Goal: Task Accomplishment & Management: Complete application form

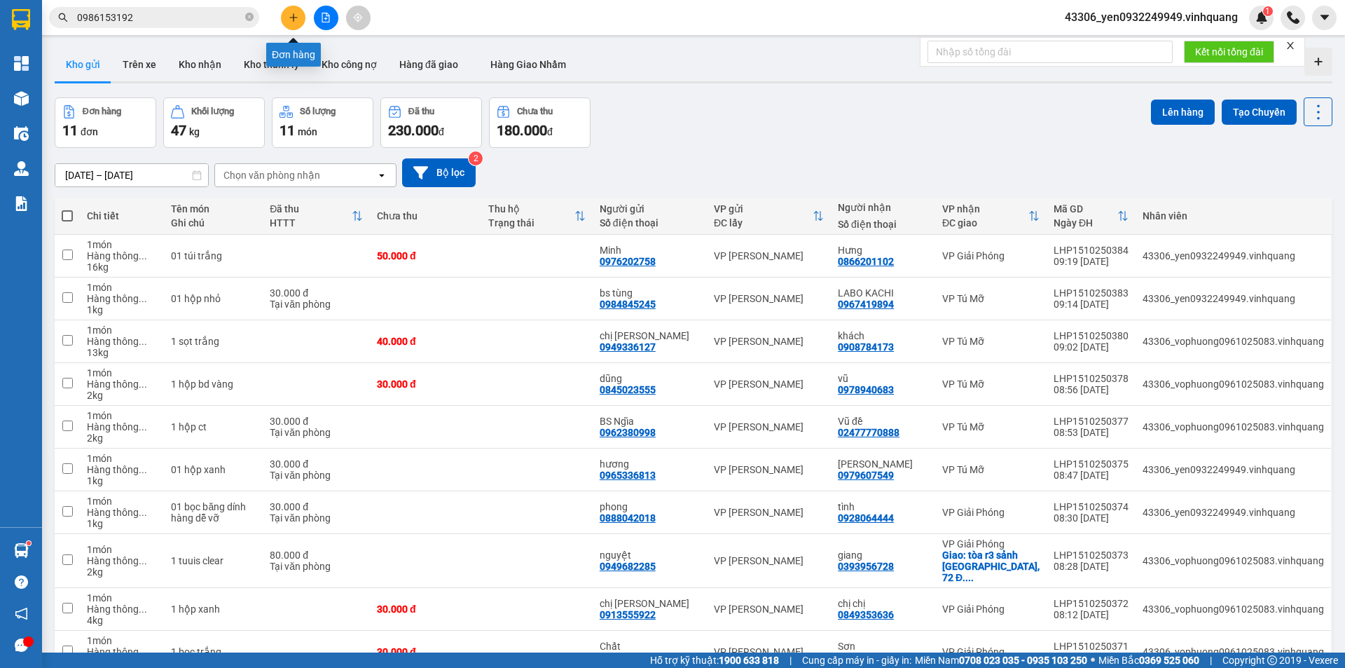
click at [292, 18] on icon "plus" at bounding box center [293, 17] width 8 height 1
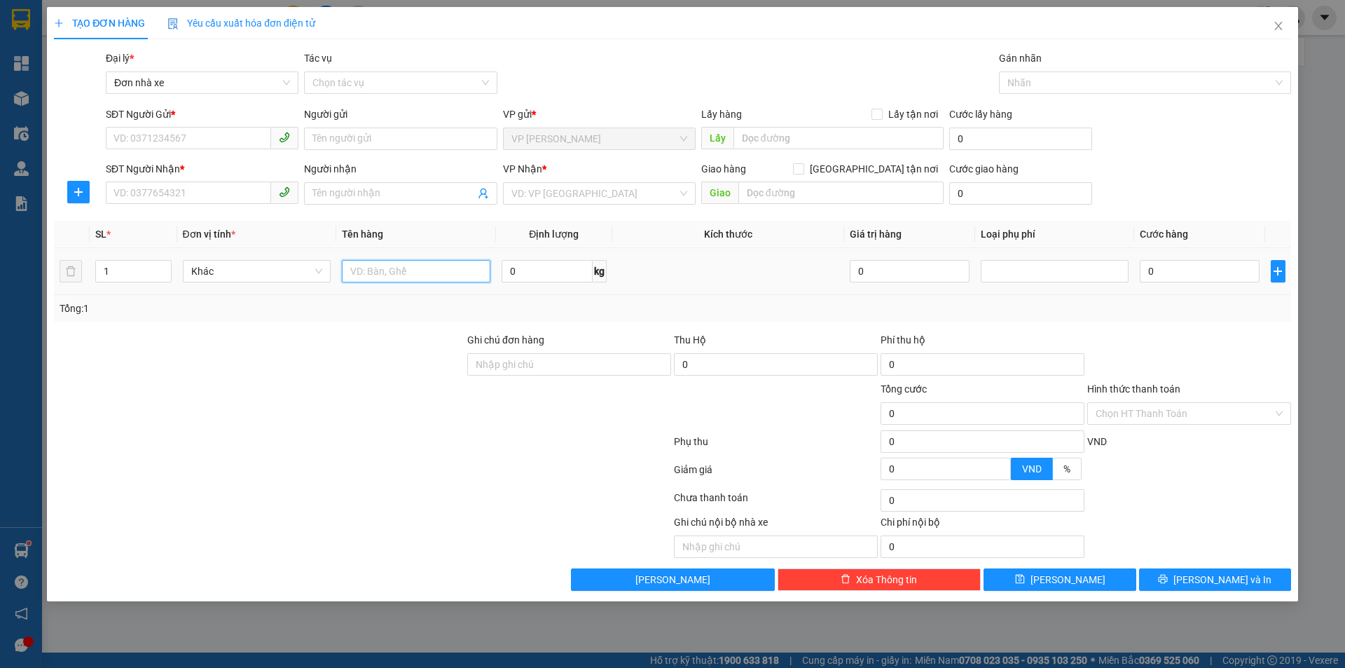
click at [429, 281] on input "text" at bounding box center [416, 271] width 149 height 22
type input "01 xốp trắng to"
click at [368, 190] on input "Người nhận" at bounding box center [394, 193] width 162 height 15
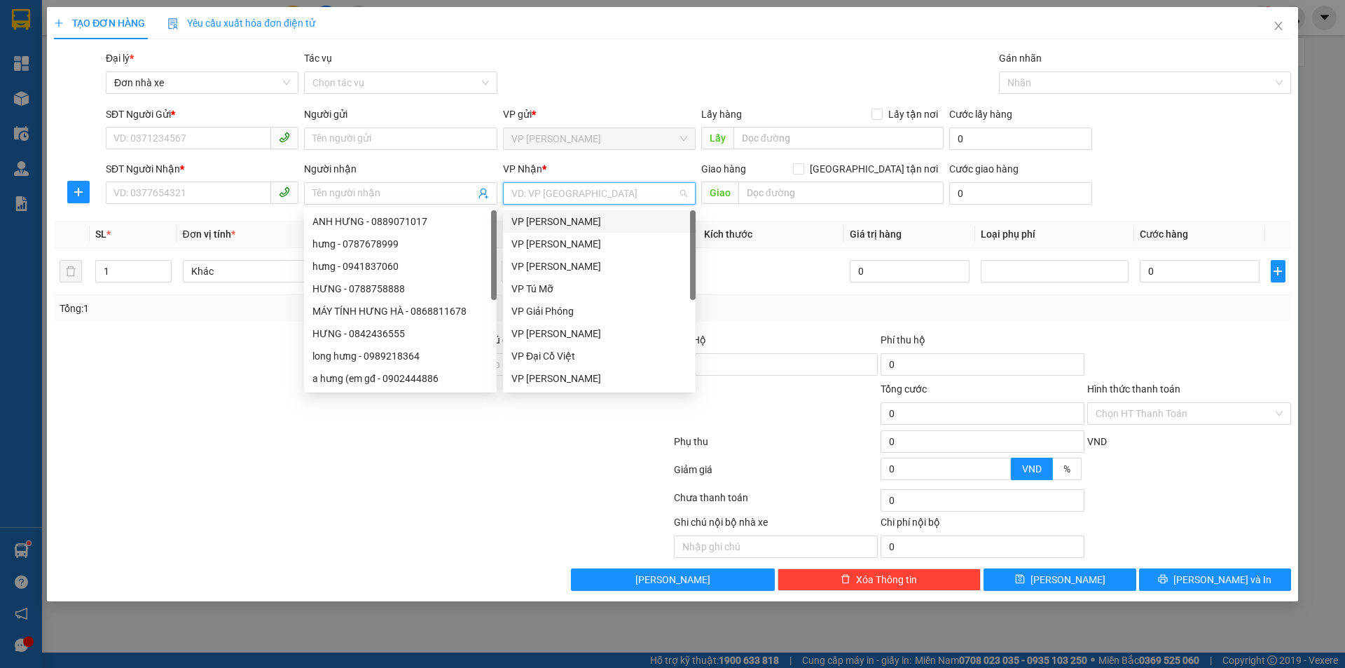
click at [562, 201] on input "search" at bounding box center [595, 193] width 166 height 21
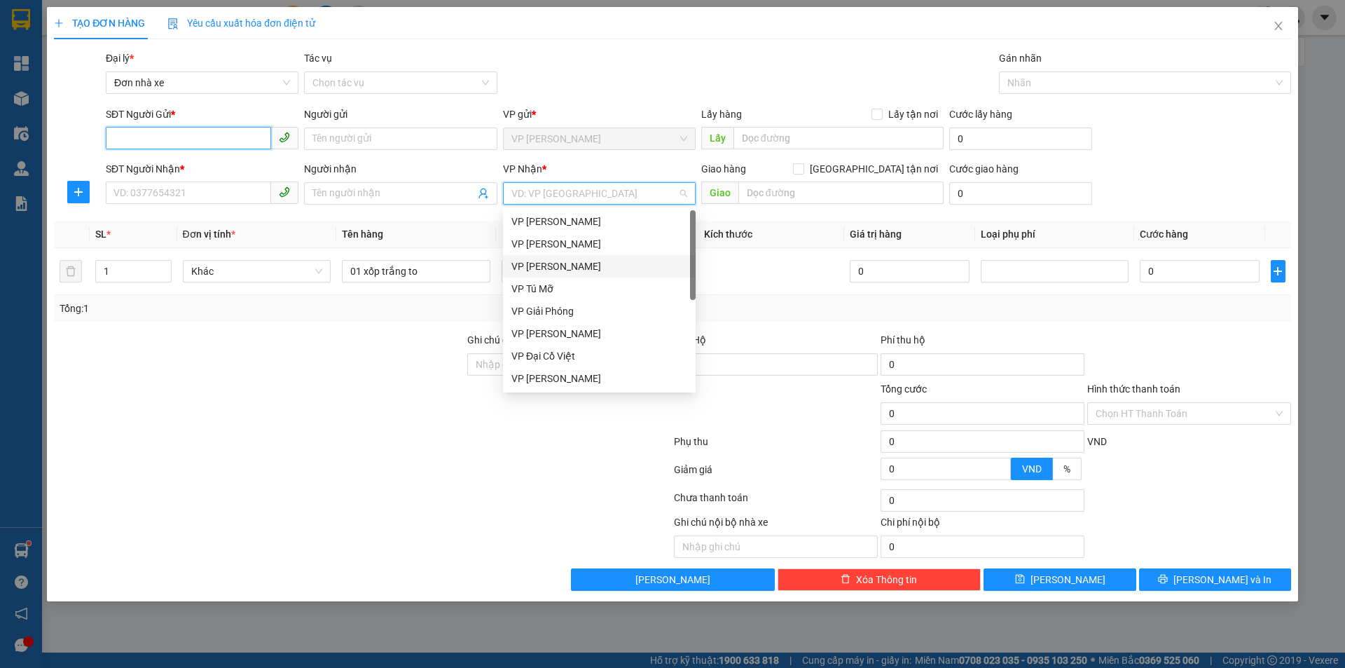
click at [174, 132] on input "SĐT Người Gửi *" at bounding box center [188, 138] width 165 height 22
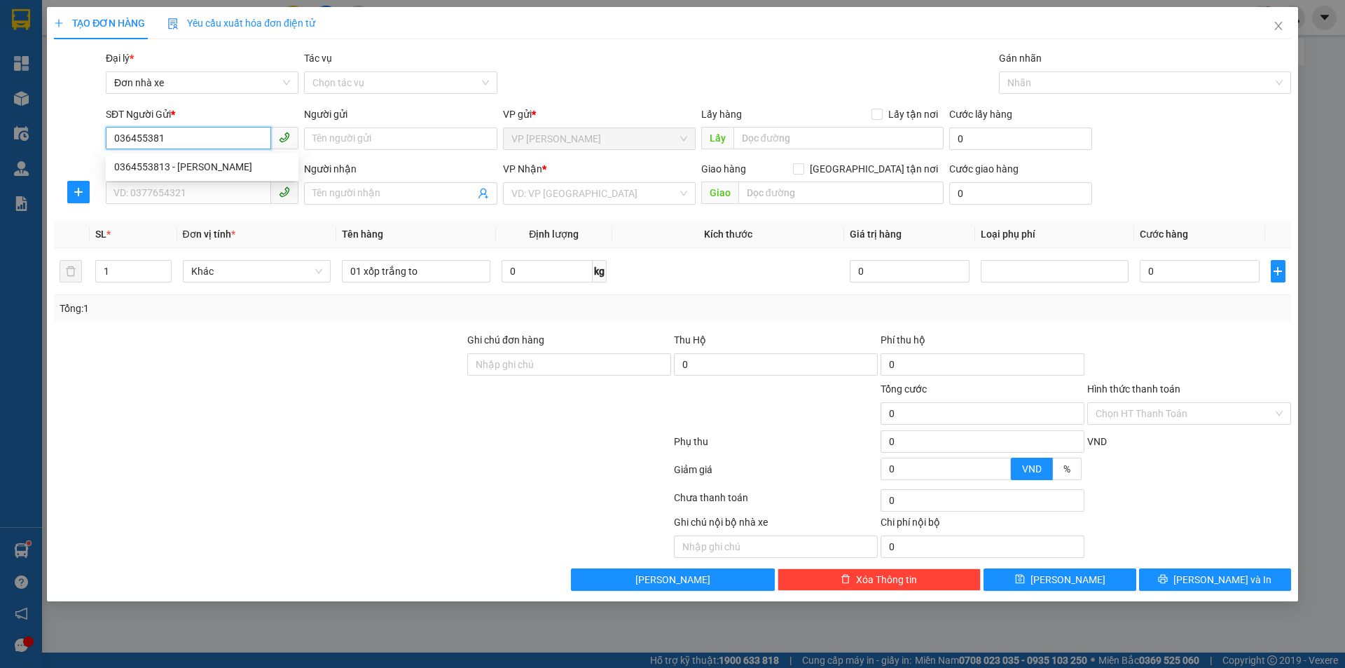
type input "0364553813"
click at [200, 165] on div "0364553813 - [PERSON_NAME]" at bounding box center [202, 166] width 176 height 15
type input "[PERSON_NAME]"
type input "0964969235"
type input "[PERSON_NAME]"
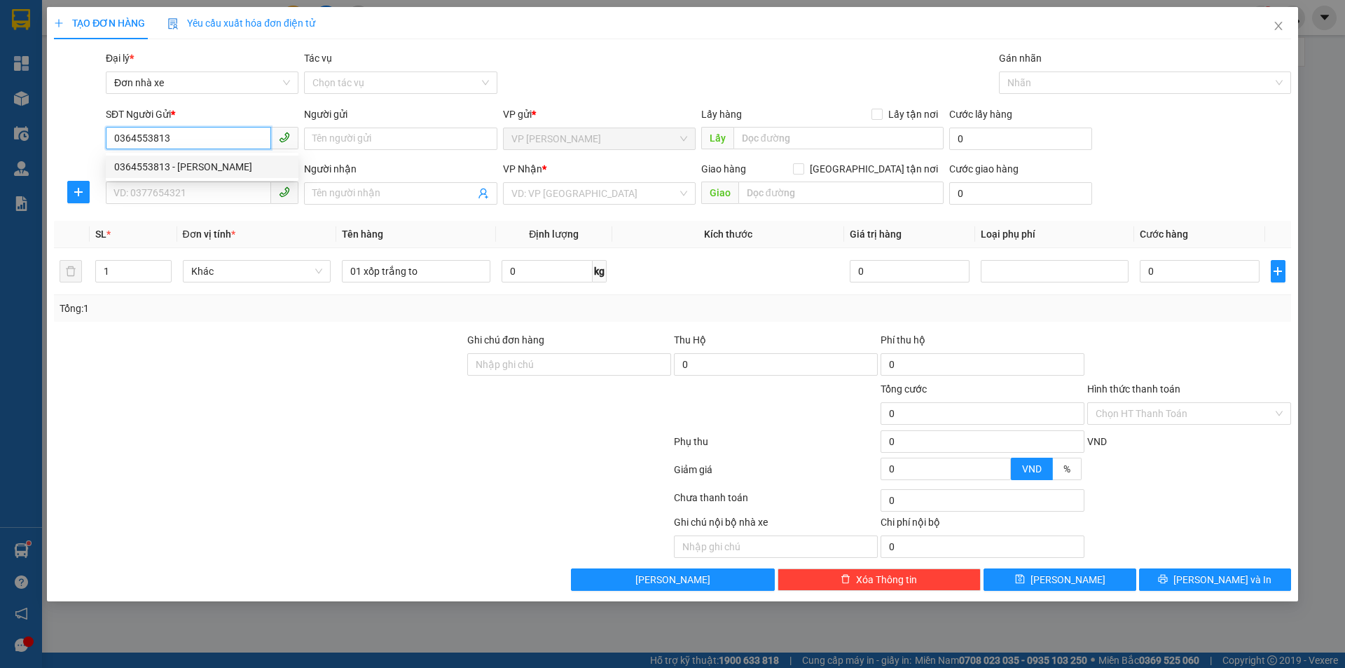
checkbox input "true"
type input "số 32 Ngõ 317 P. [GEOGRAPHIC_DATA], [GEOGRAPHIC_DATA], [GEOGRAPHIC_DATA], [GEOG…"
type input "80.000"
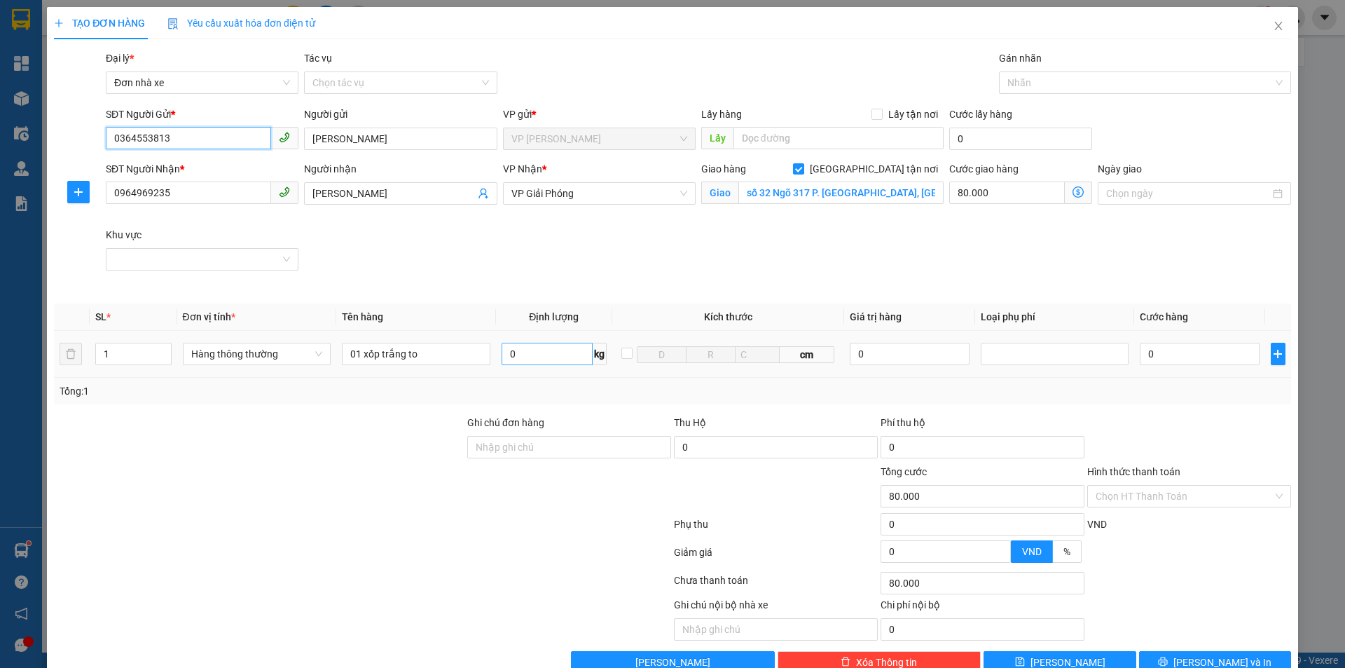
type input "0364553813"
click at [528, 351] on input "0" at bounding box center [547, 354] width 91 height 22
type input "23"
click at [1205, 352] on input "0" at bounding box center [1199, 354] width 119 height 22
type input "60.000"
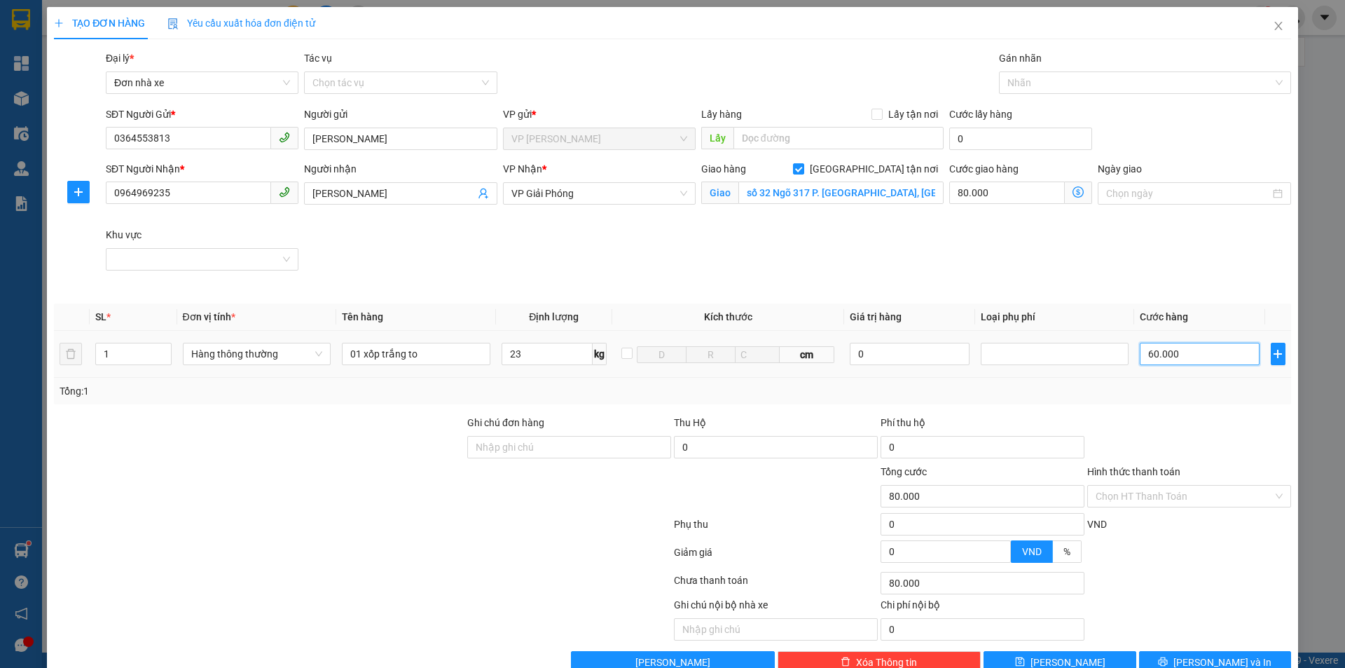
type input "140.000"
click at [1073, 190] on icon "dollar-circle" at bounding box center [1078, 191] width 11 height 11
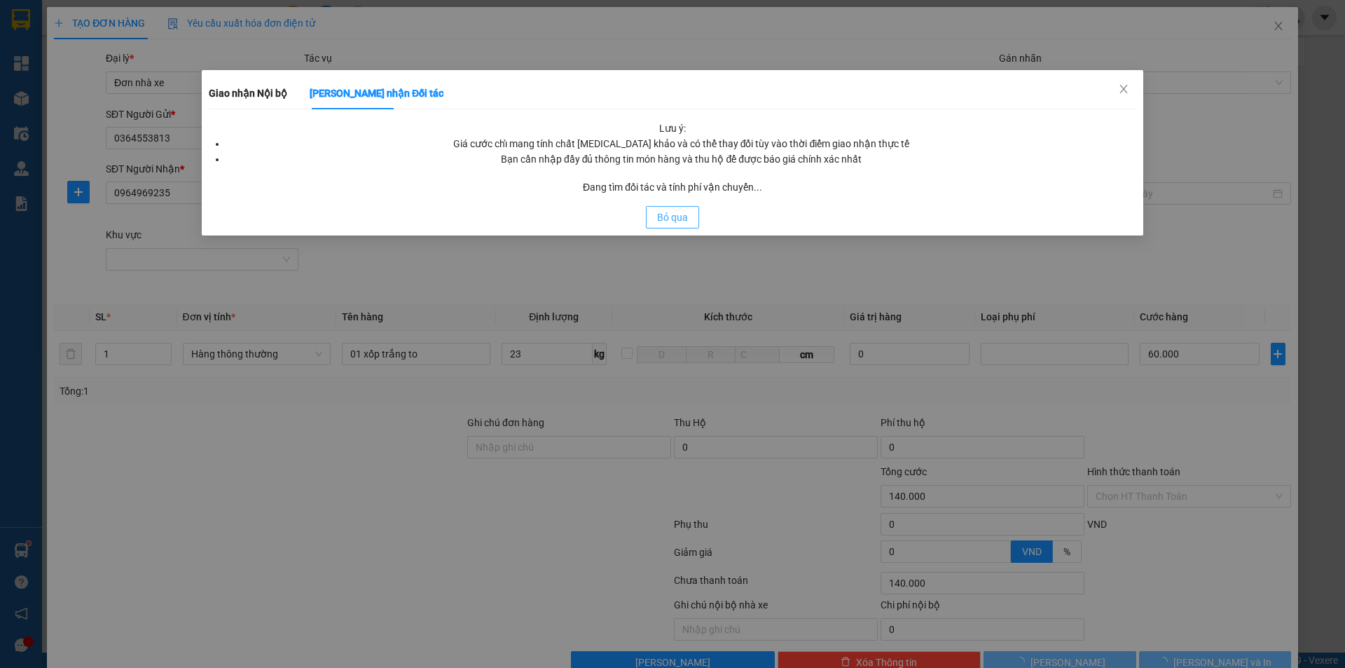
click at [678, 217] on span "Bỏ qua" at bounding box center [672, 217] width 31 height 15
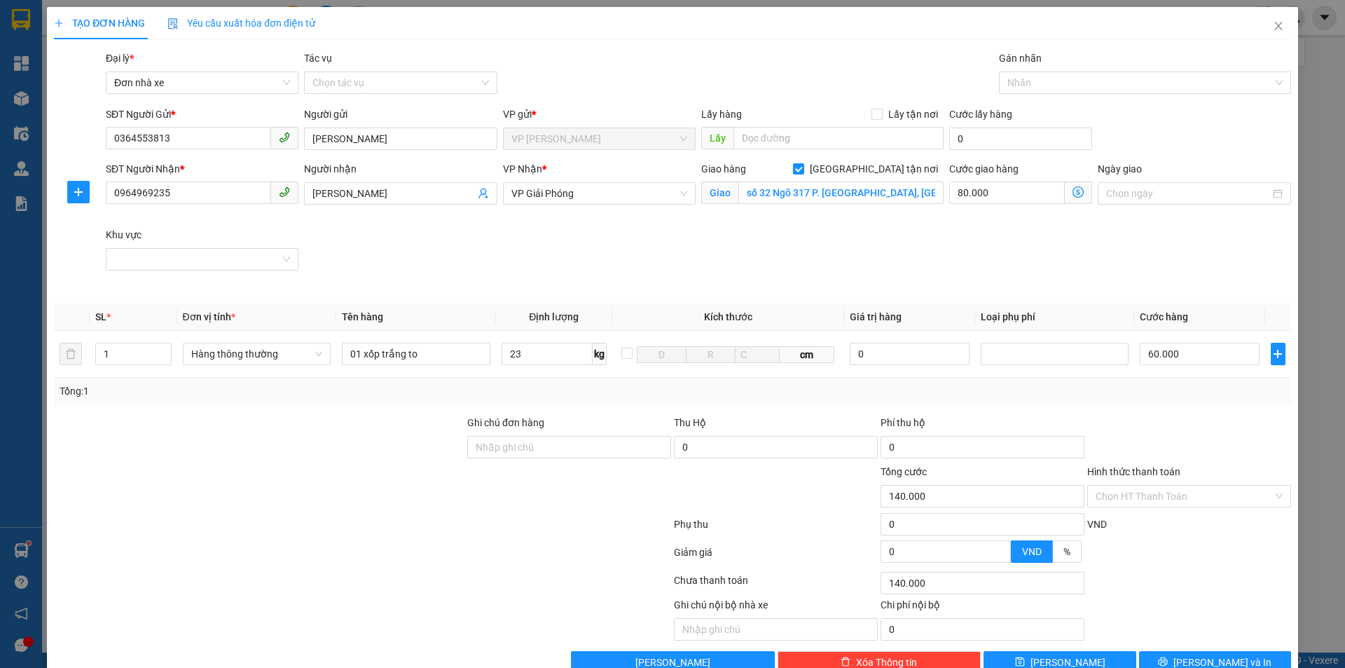
click at [1074, 194] on icon "dollar-circle" at bounding box center [1078, 191] width 11 height 11
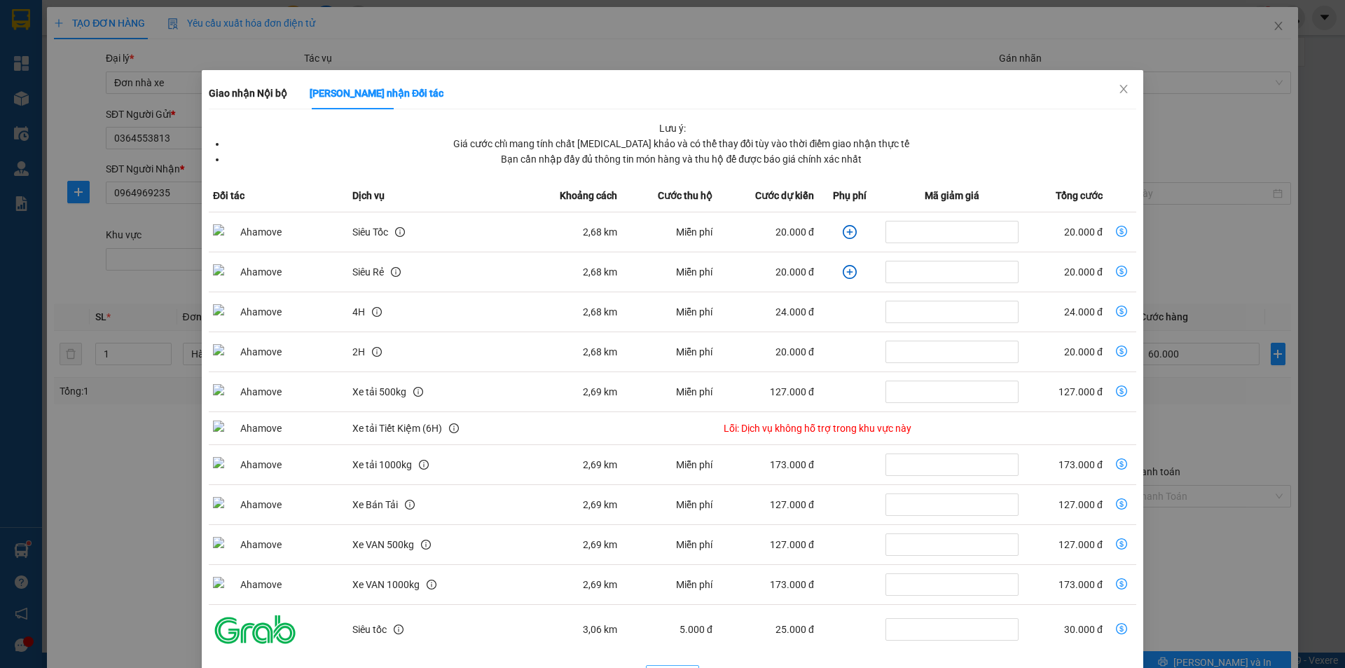
click at [678, 218] on td "Miễn phí" at bounding box center [669, 232] width 95 height 40
click at [1118, 89] on icon "close" at bounding box center [1123, 88] width 11 height 11
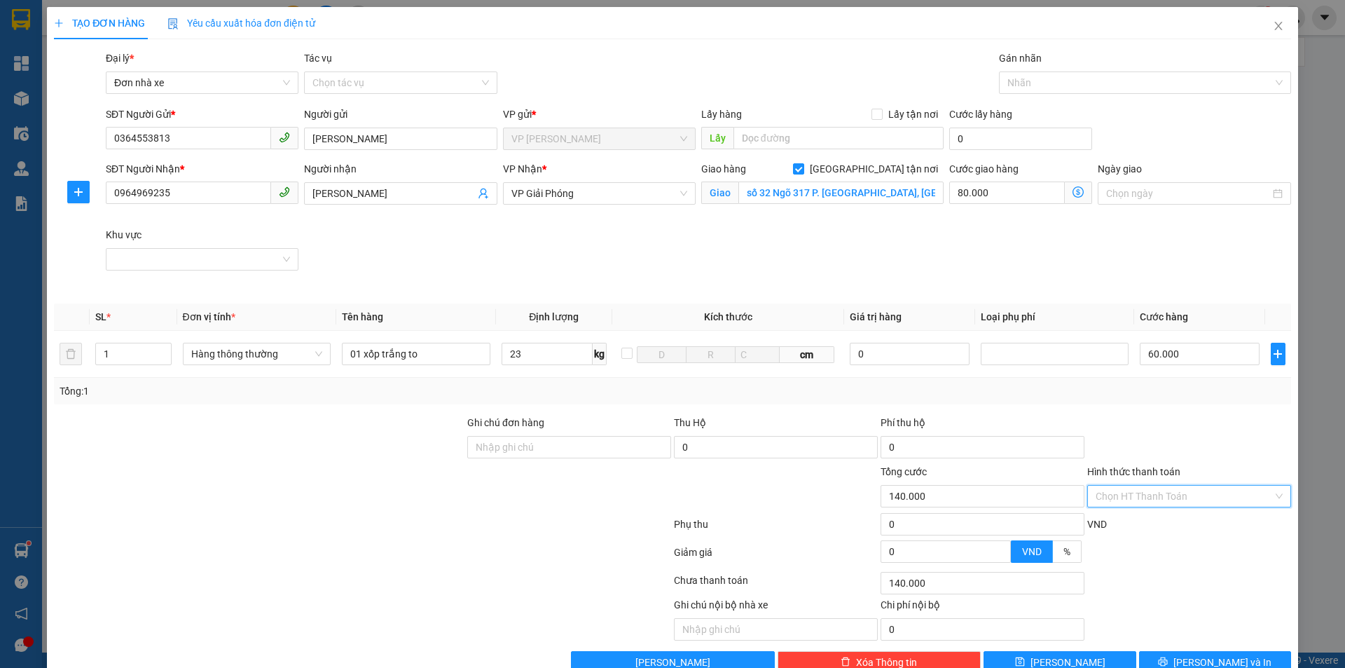
click at [1184, 493] on input "Hình thức thanh toán" at bounding box center [1184, 496] width 177 height 21
click at [1143, 523] on div "Tại văn phòng" at bounding box center [1181, 523] width 186 height 15
type input "0"
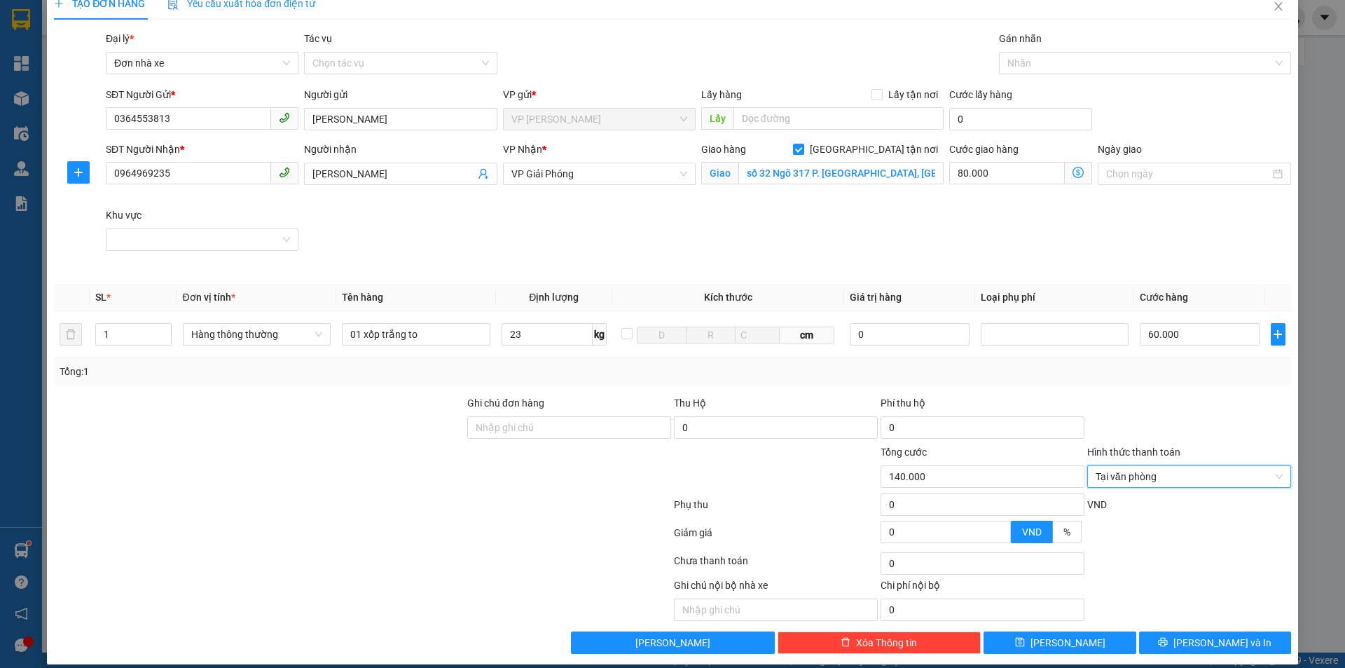
scroll to position [33, 0]
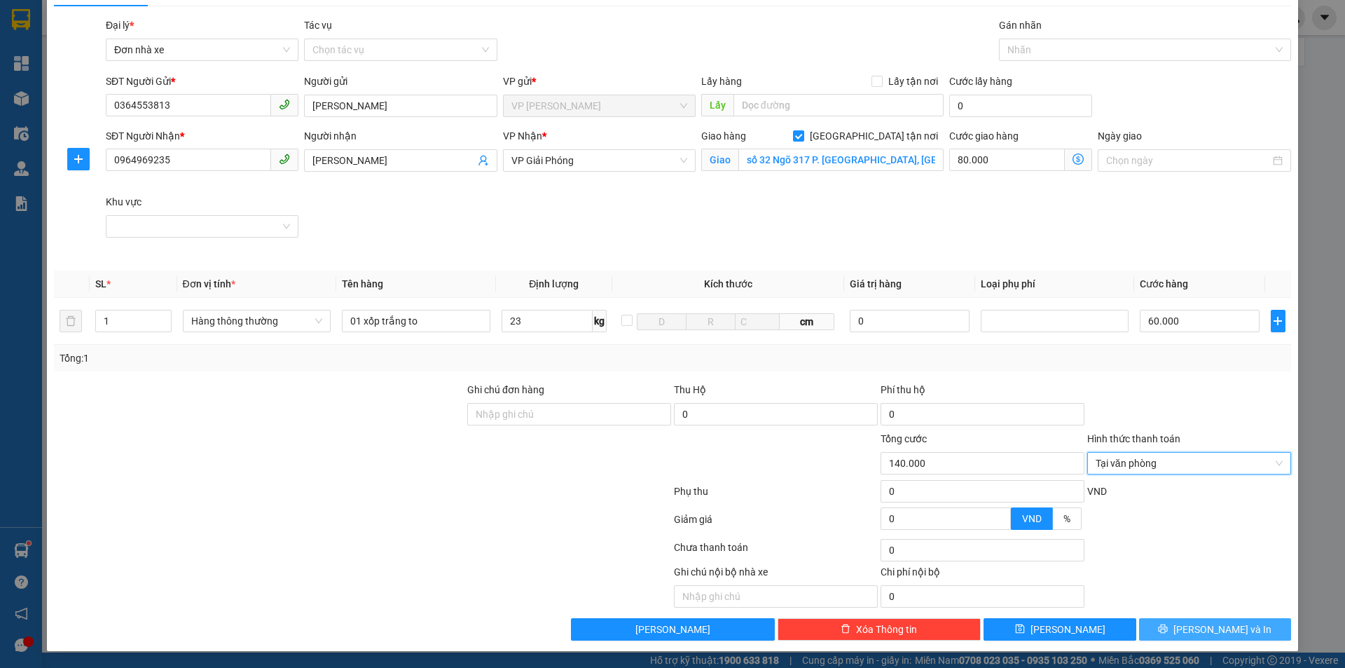
click at [1168, 629] on icon "printer" at bounding box center [1163, 628] width 9 height 9
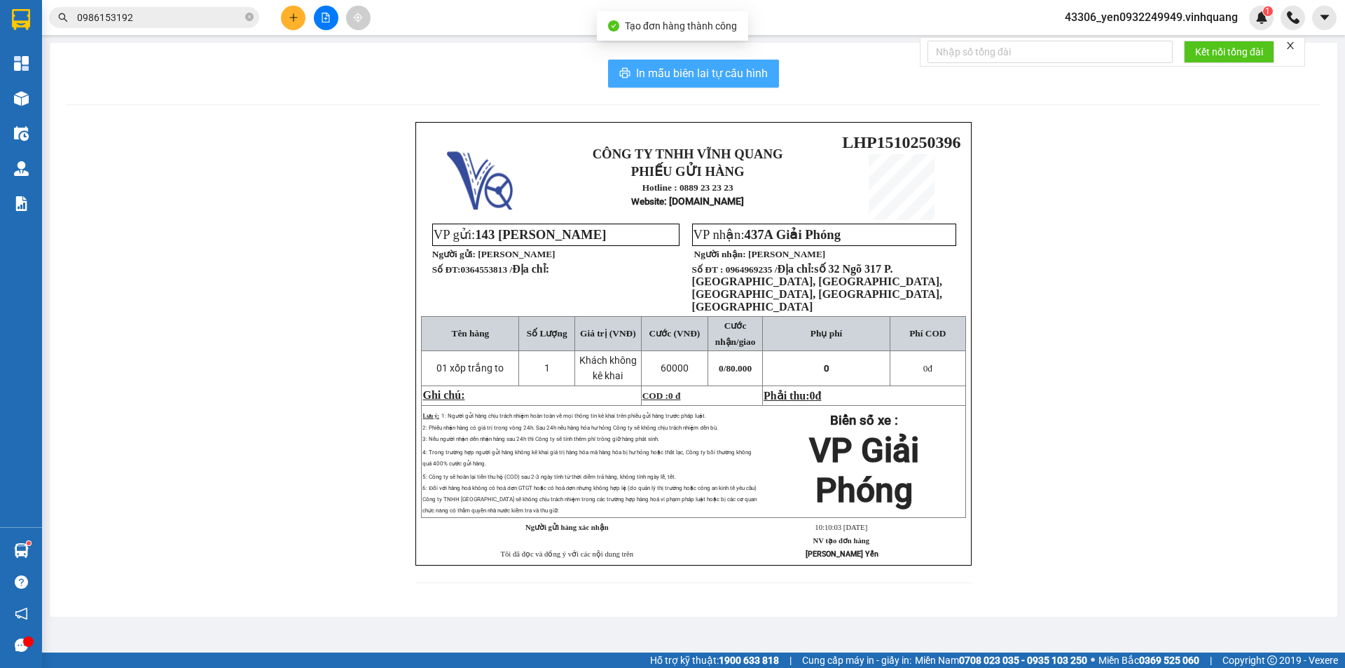
click at [665, 79] on span "In mẫu biên lai tự cấu hình" at bounding box center [702, 73] width 132 height 18
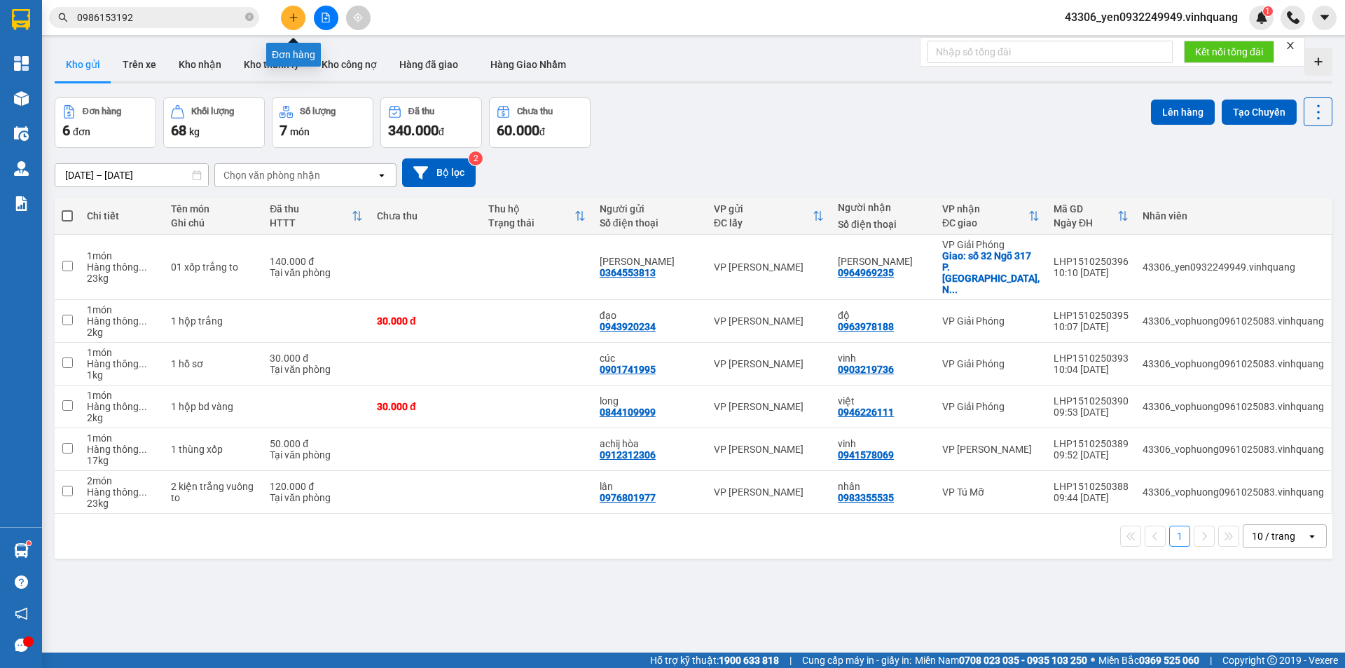
click at [289, 15] on icon "plus" at bounding box center [294, 18] width 10 height 10
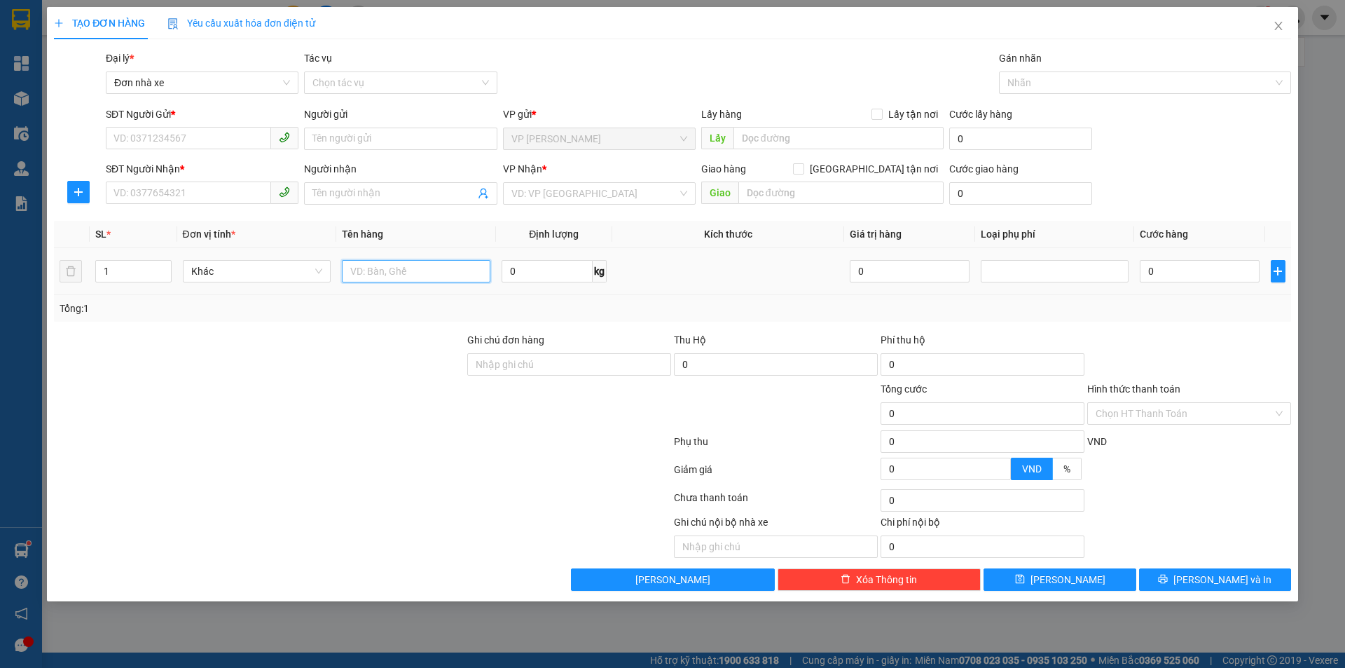
click at [411, 280] on input "text" at bounding box center [416, 271] width 149 height 22
click at [262, 279] on span "Khác" at bounding box center [257, 271] width 132 height 21
type input "01 xốp trắng đính kèm 01 túi đen"
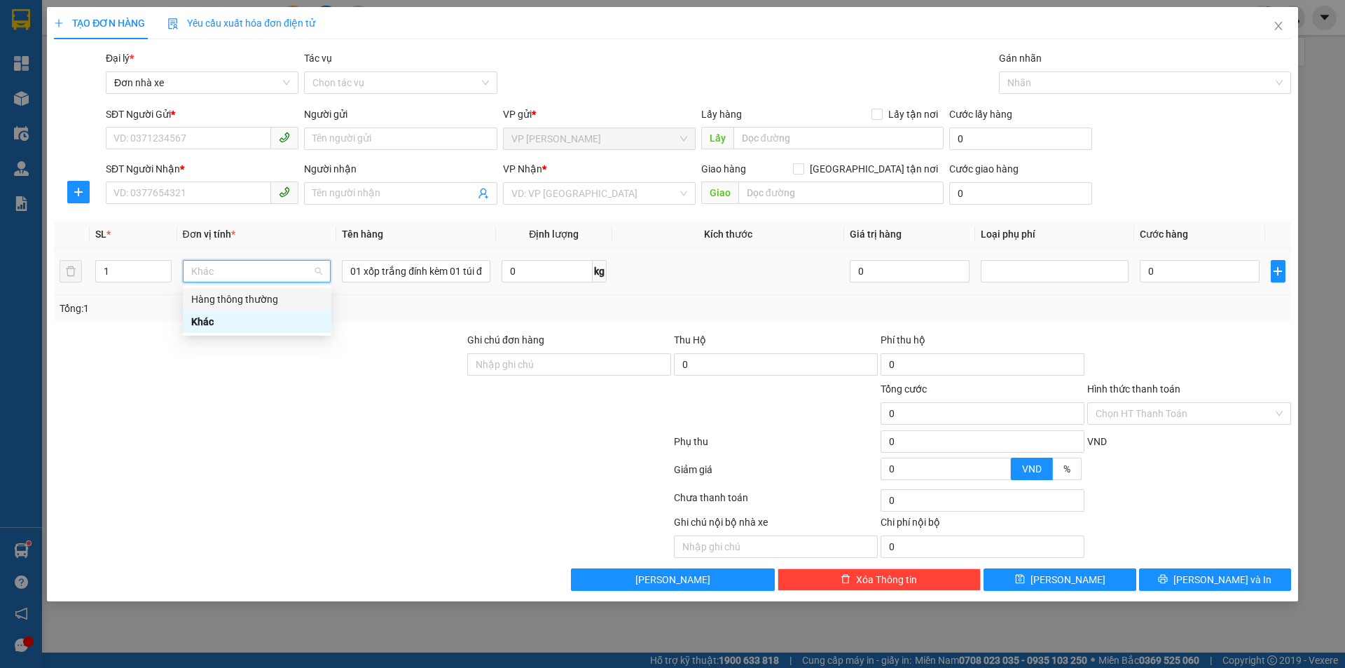
click at [259, 293] on div "Hàng thông thường" at bounding box center [257, 299] width 132 height 15
click at [201, 135] on input "SĐT Người Gửi *" at bounding box center [188, 138] width 165 height 22
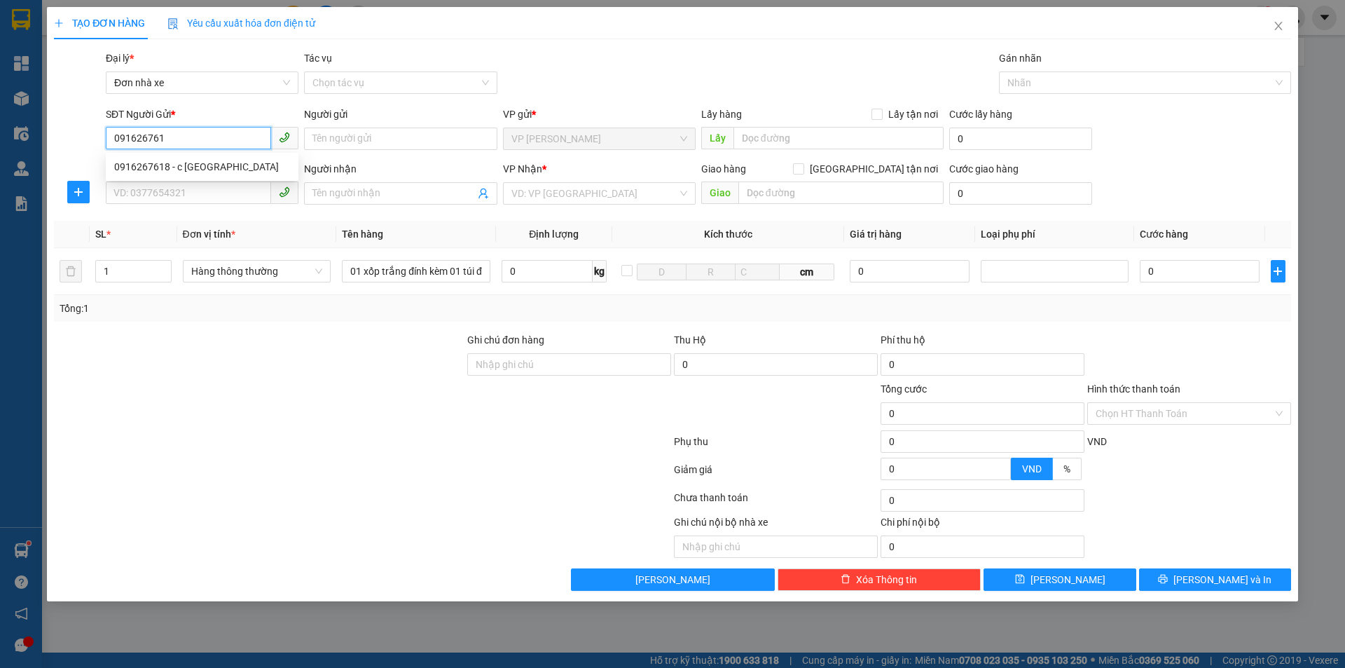
type input "0916267618"
click at [198, 165] on div "0916267618 - c [GEOGRAPHIC_DATA]" at bounding box center [202, 166] width 176 height 15
type input "c hải anh"
type input "0344258252"
type input "huyền"
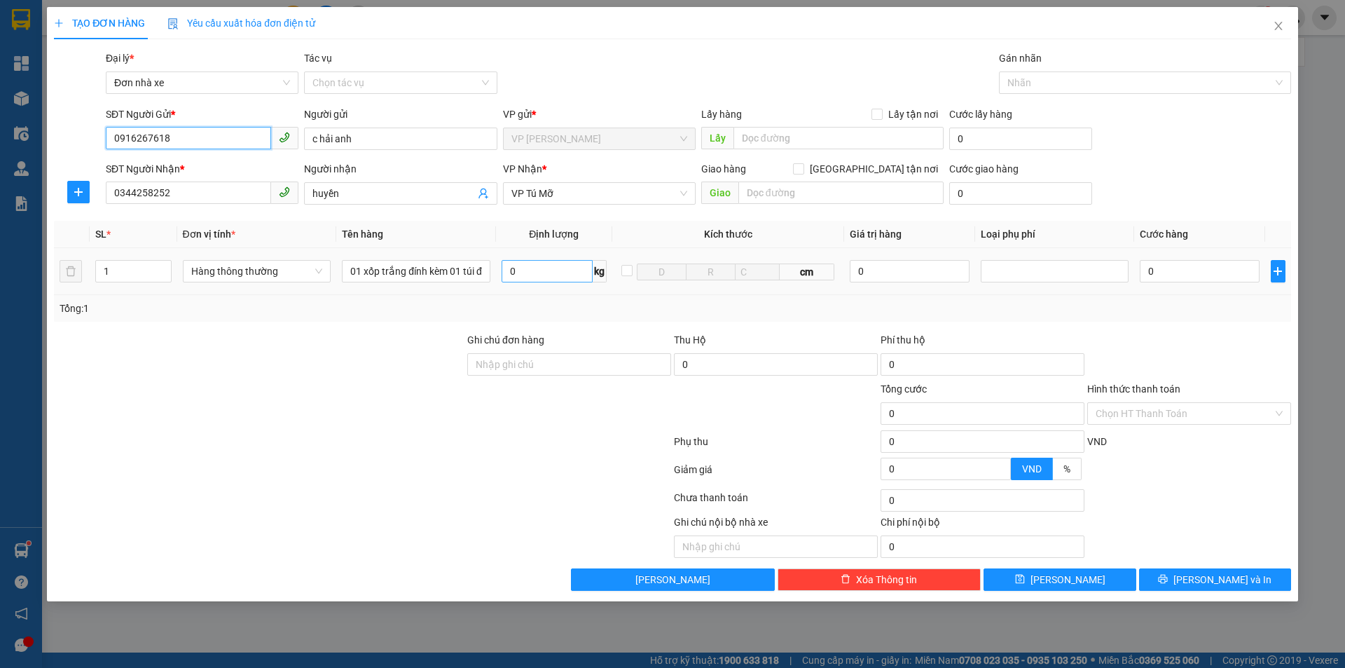
type input "0916267618"
click at [540, 275] on input "0" at bounding box center [547, 271] width 91 height 22
type input "19"
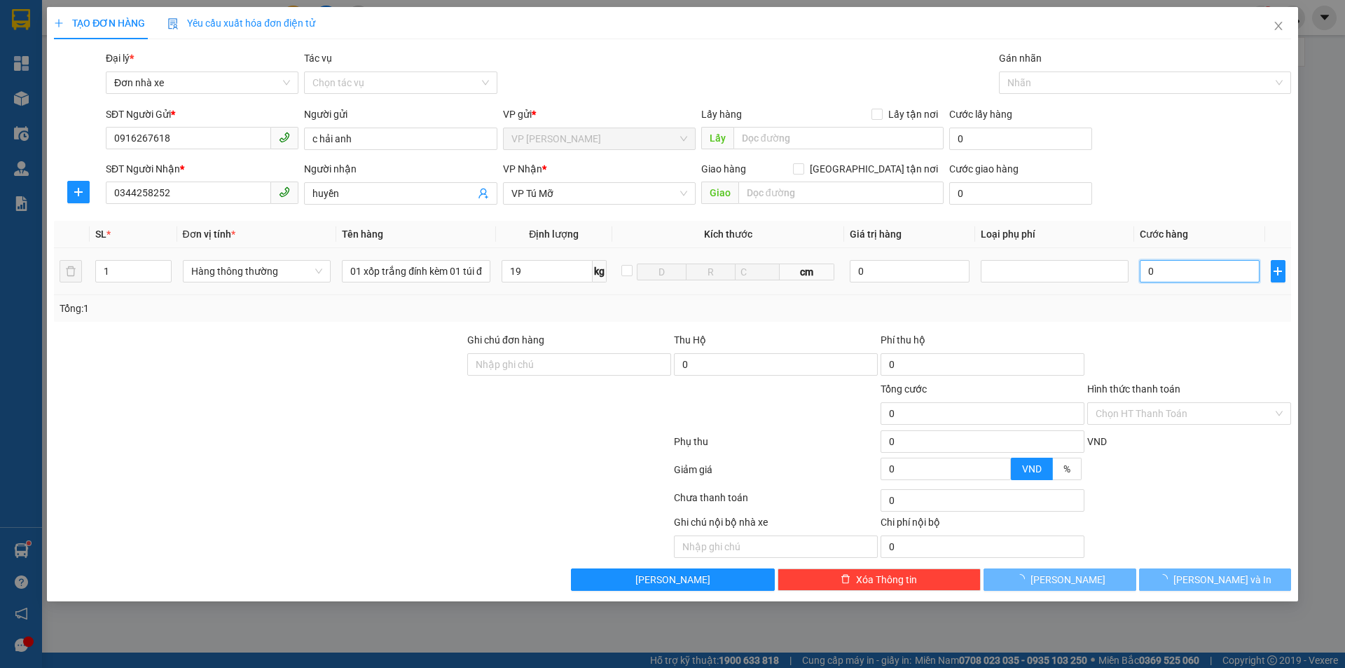
click at [1219, 281] on input "0" at bounding box center [1199, 271] width 119 height 22
type input "50.000"
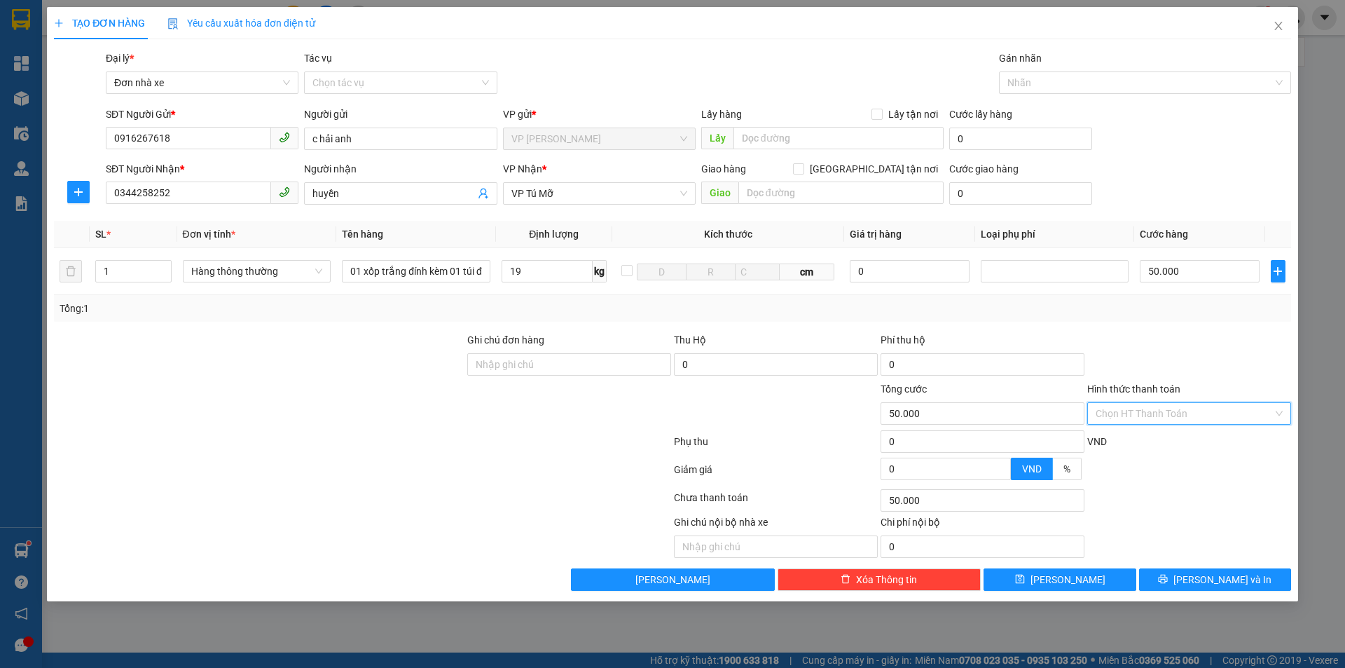
click at [1217, 413] on input "Hình thức thanh toán" at bounding box center [1184, 413] width 177 height 21
click at [1158, 439] on div "Tại văn phòng" at bounding box center [1189, 441] width 187 height 15
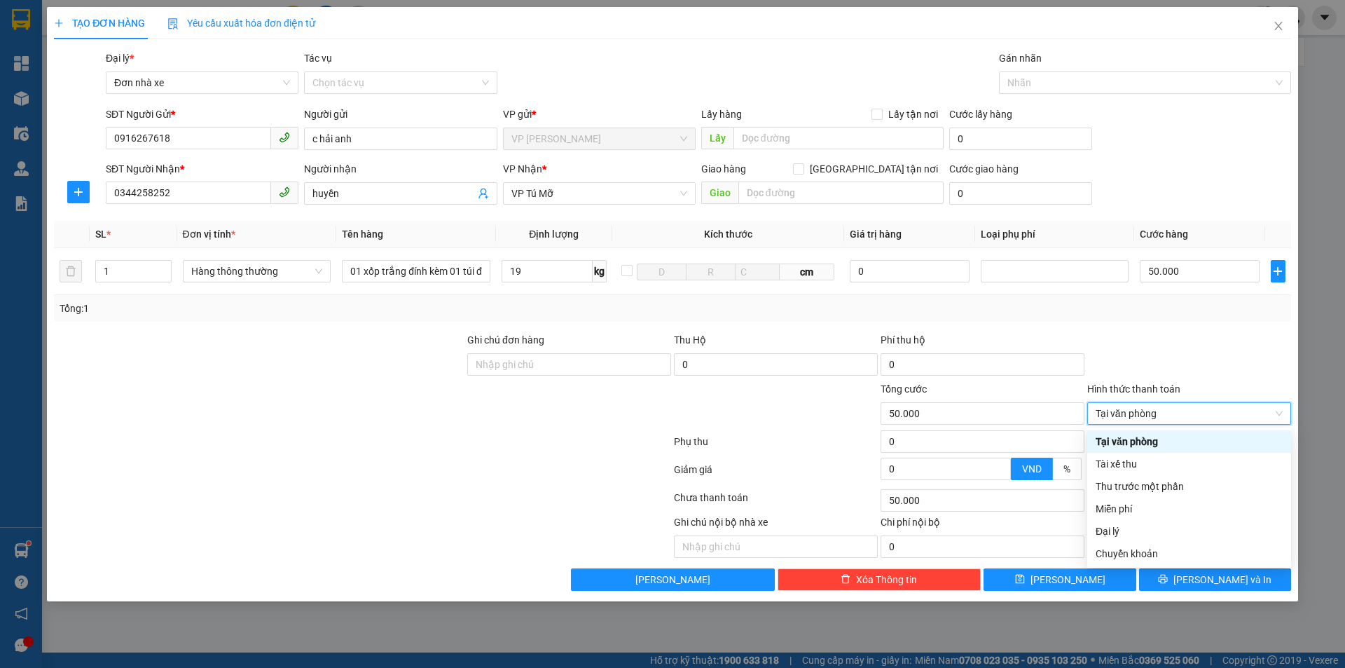
type input "0"
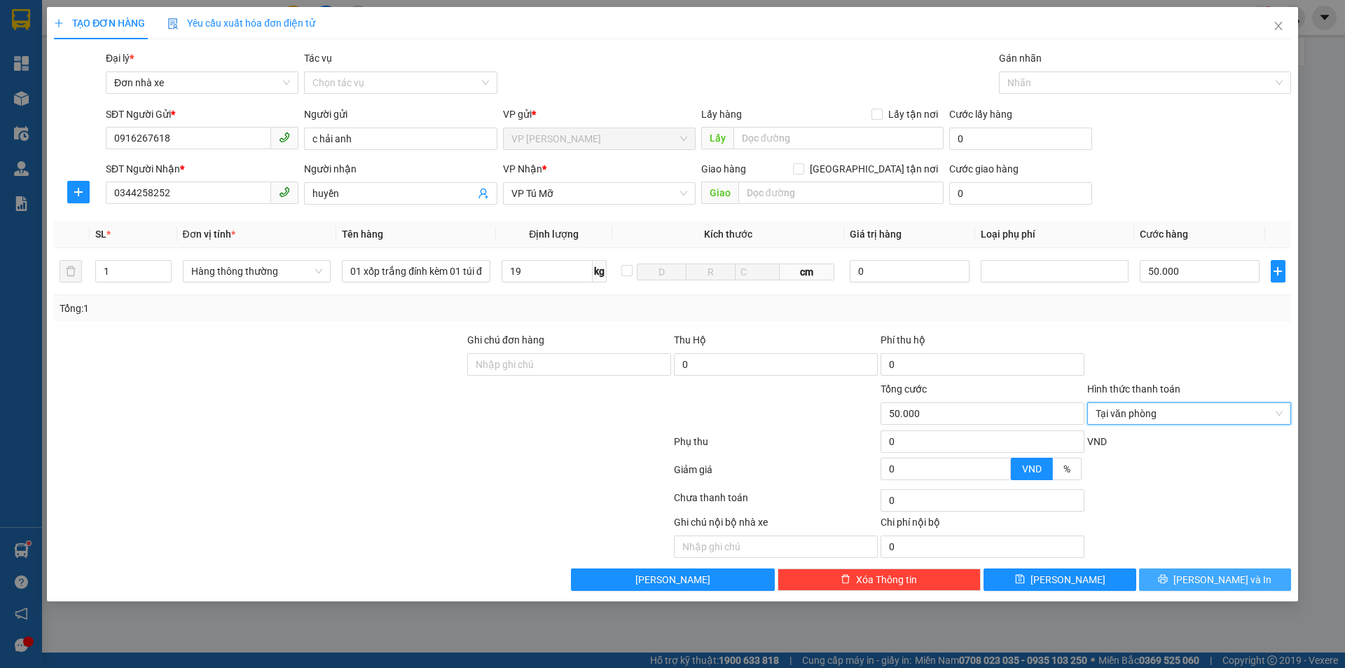
click at [1232, 576] on span "[PERSON_NAME] và In" at bounding box center [1223, 579] width 98 height 15
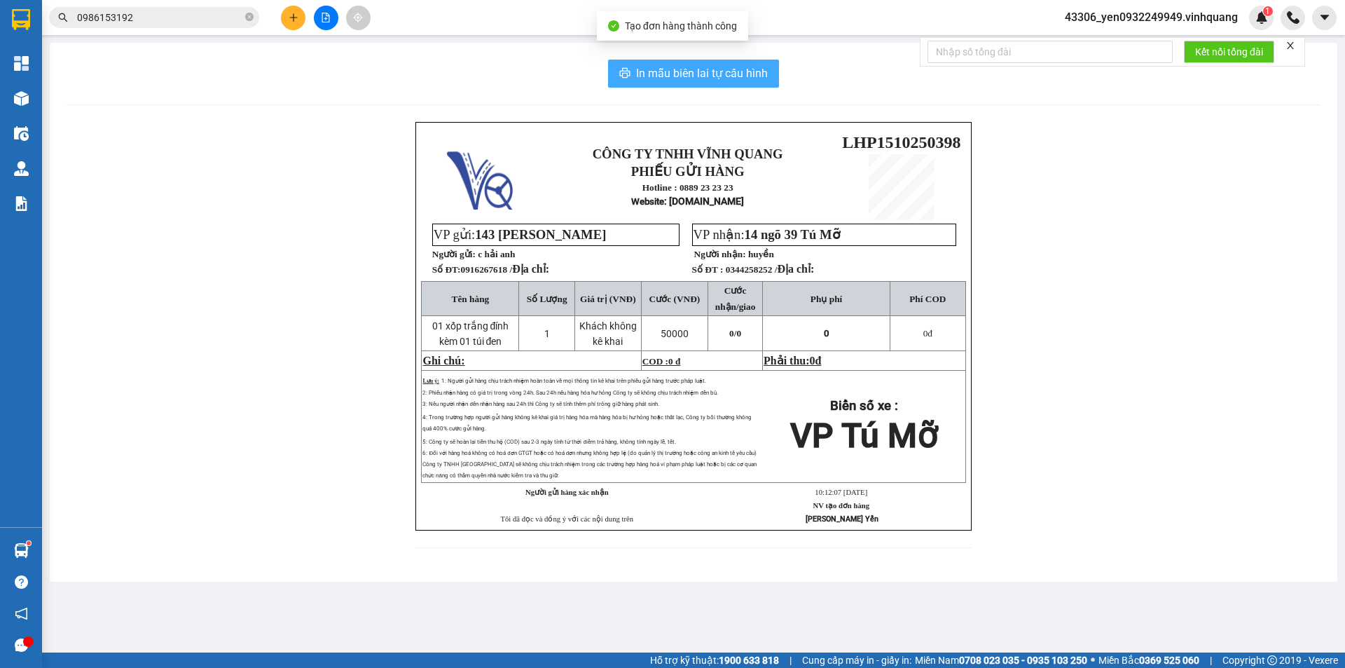
click at [717, 60] on button "In mẫu biên lai tự cấu hình" at bounding box center [693, 74] width 171 height 28
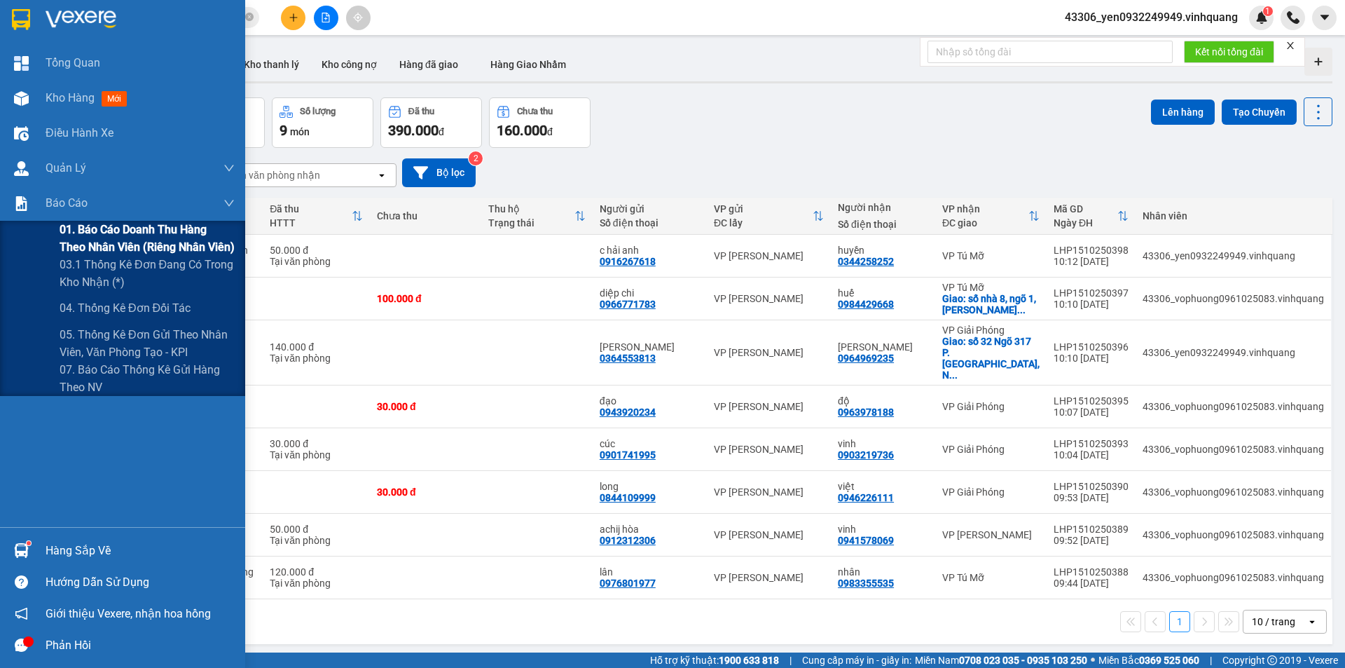
click at [92, 224] on span "01. Báo cáo doanh thu hàng theo nhân viên (riêng nhân viên)" at bounding box center [147, 238] width 175 height 35
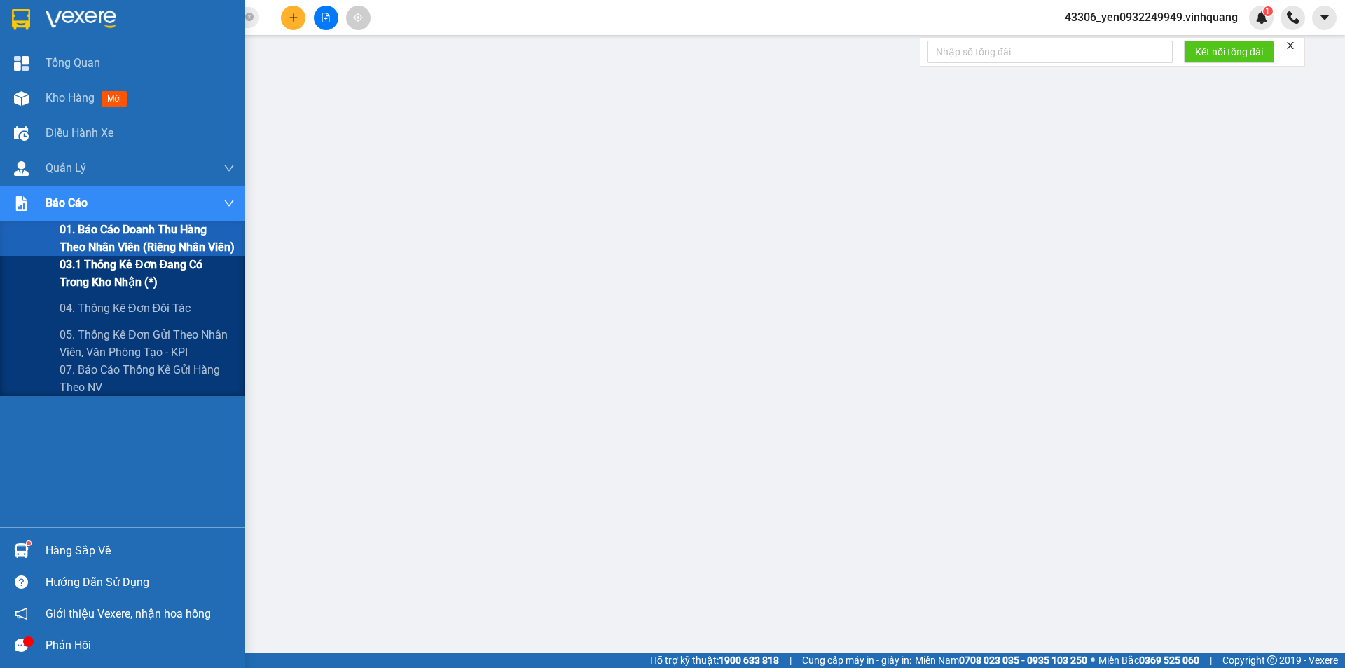
click at [143, 285] on span "03.1 Thống kê đơn đang có trong kho nhận (*)" at bounding box center [147, 273] width 175 height 35
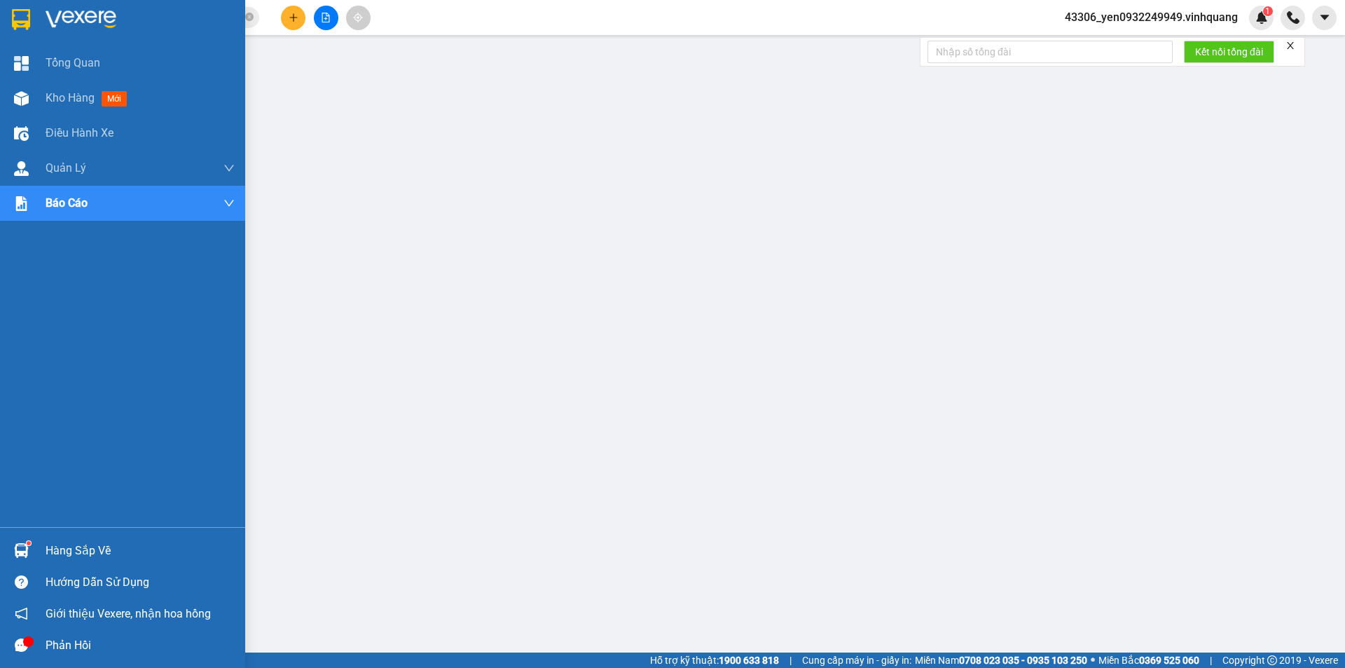
click at [93, 553] on div "Hàng sắp về" at bounding box center [140, 550] width 189 height 21
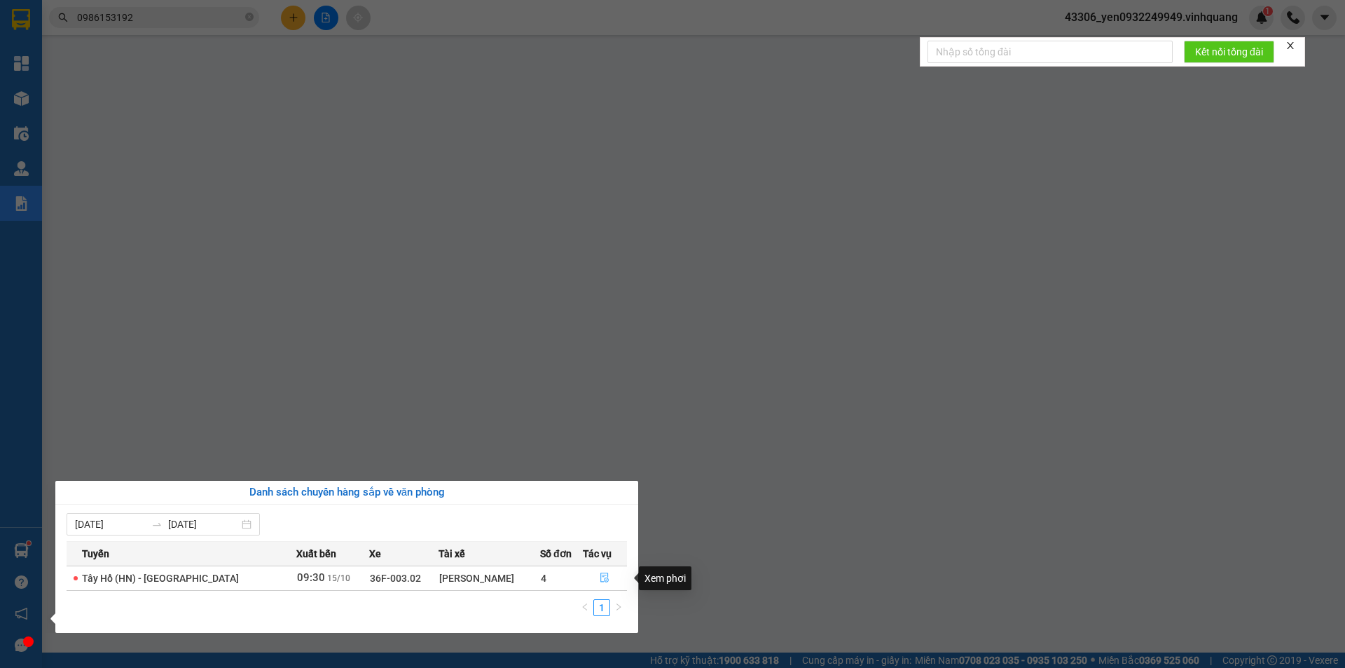
click at [600, 580] on icon "file-done" at bounding box center [605, 578] width 10 height 10
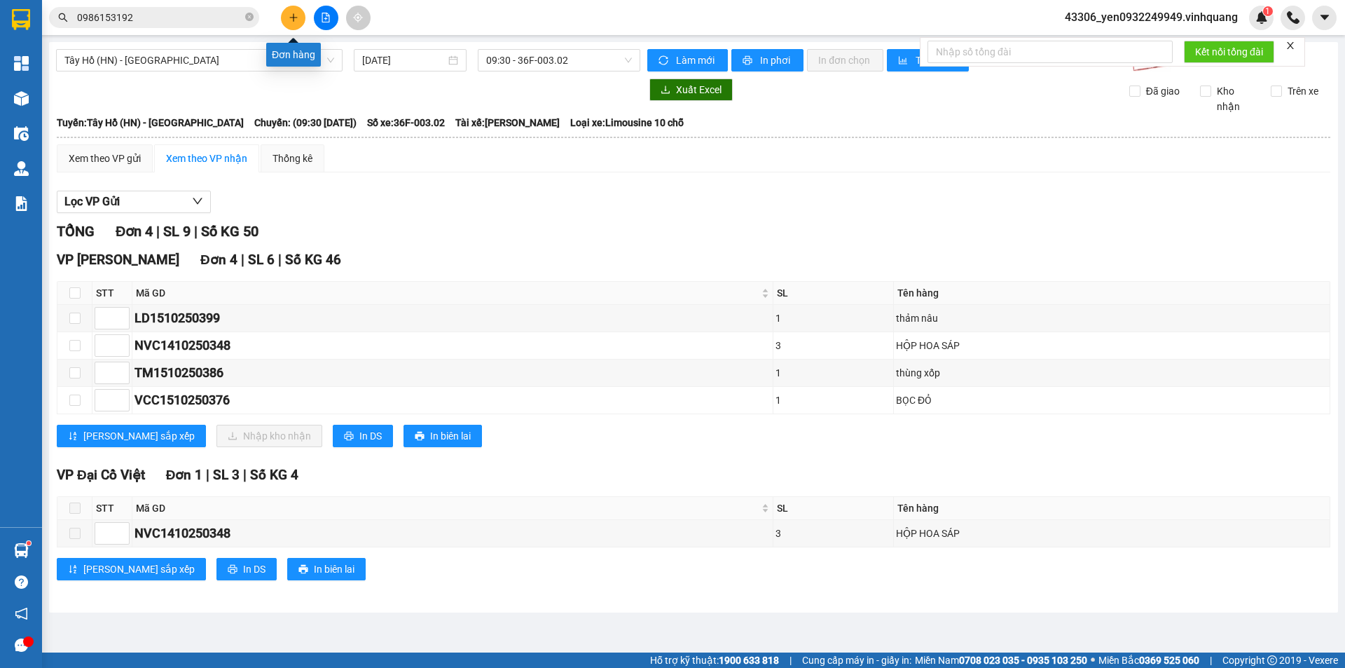
click at [289, 20] on icon "plus" at bounding box center [294, 18] width 10 height 10
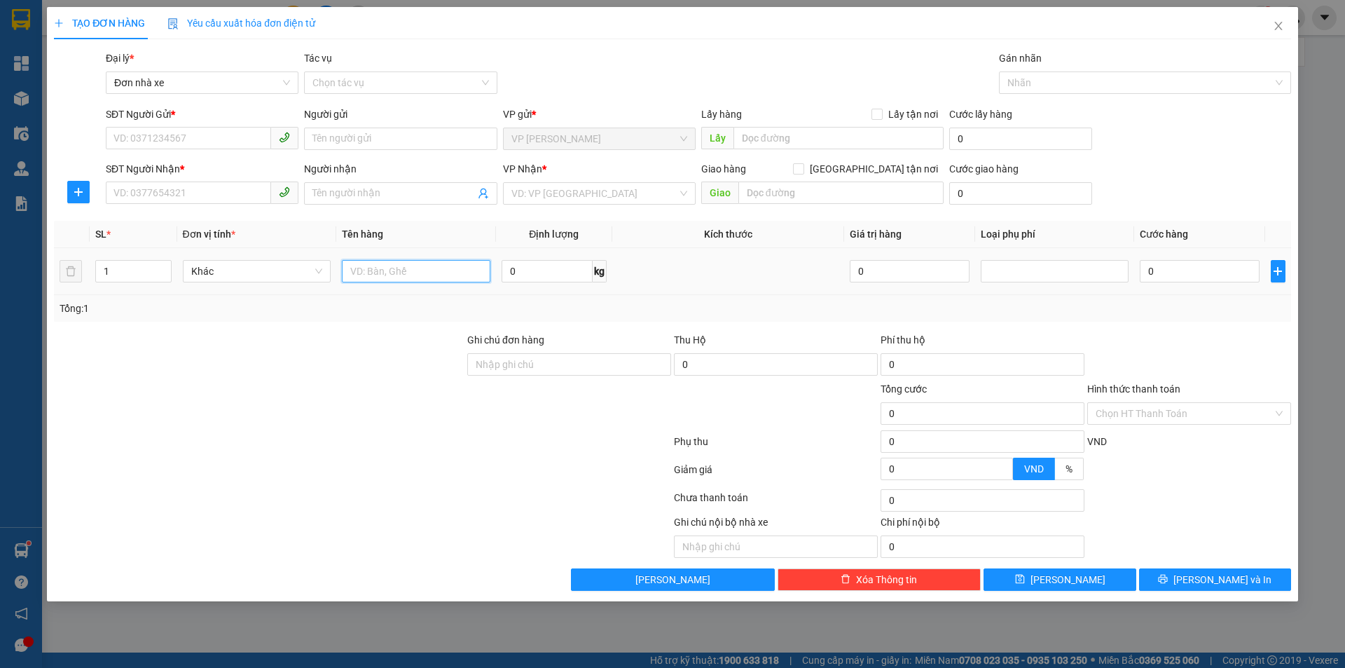
click at [404, 263] on input "text" at bounding box center [416, 271] width 149 height 22
drag, startPoint x: 245, startPoint y: 268, endPoint x: 244, endPoint y: 285, distance: 16.8
click at [245, 268] on span "Khác" at bounding box center [257, 271] width 132 height 21
type input "01 túi giấy"
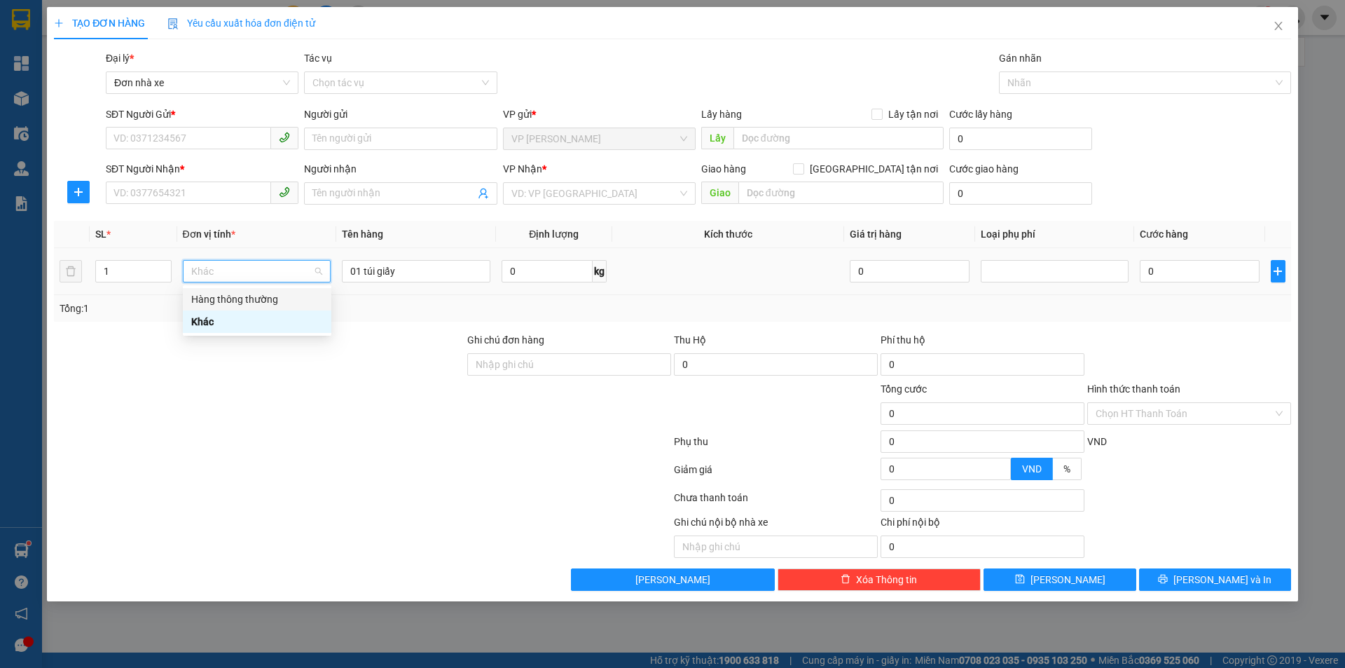
drag, startPoint x: 245, startPoint y: 304, endPoint x: 596, endPoint y: 257, distance: 354.2
click at [246, 304] on div "Hàng thông thường" at bounding box center [257, 299] width 132 height 15
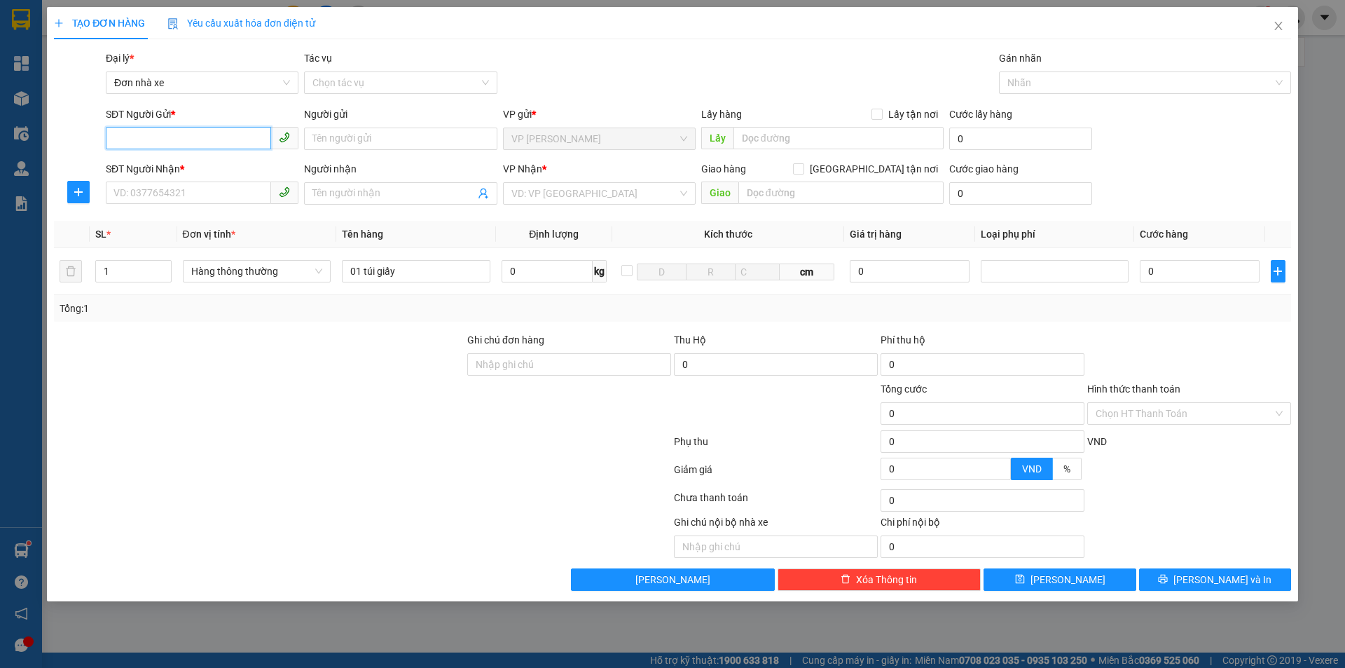
click at [178, 135] on input "SĐT Người Gửi *" at bounding box center [188, 138] width 165 height 22
type input "0385811993"
click at [136, 167] on div "0385811993 - Chất" at bounding box center [202, 166] width 176 height 15
type input "Chất"
type input "0348793904"
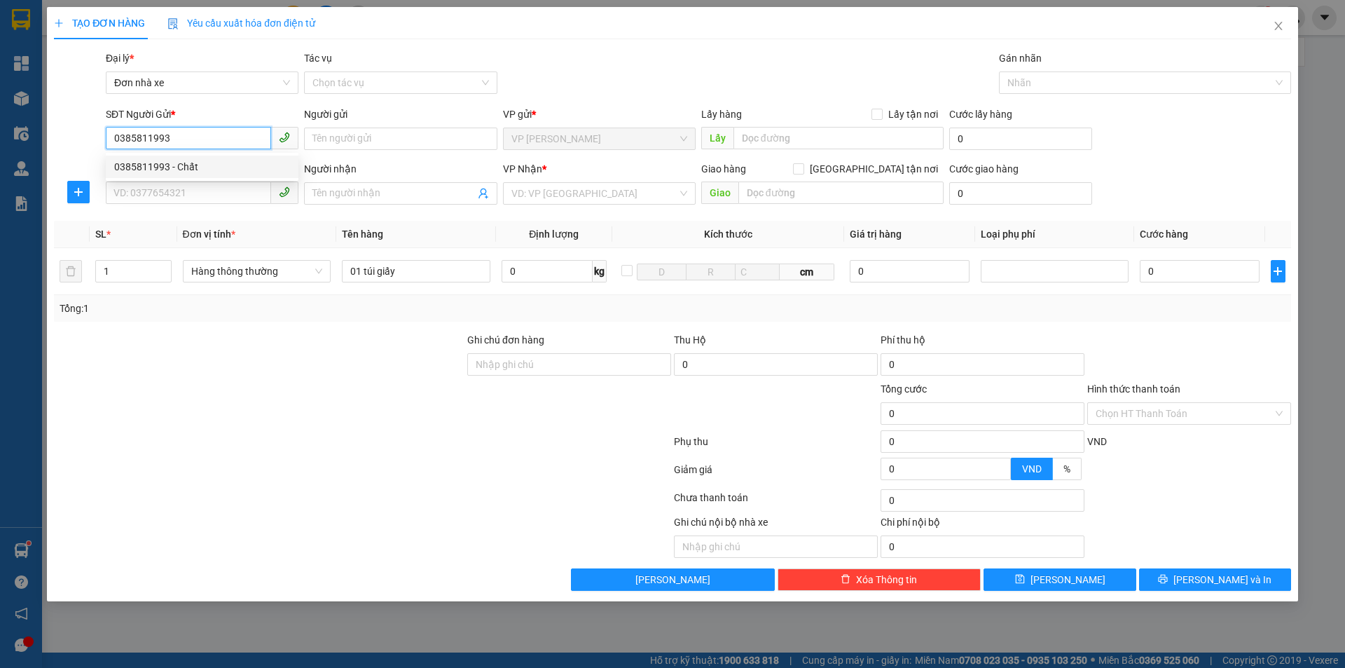
type input "Sơn"
type input "0385811993"
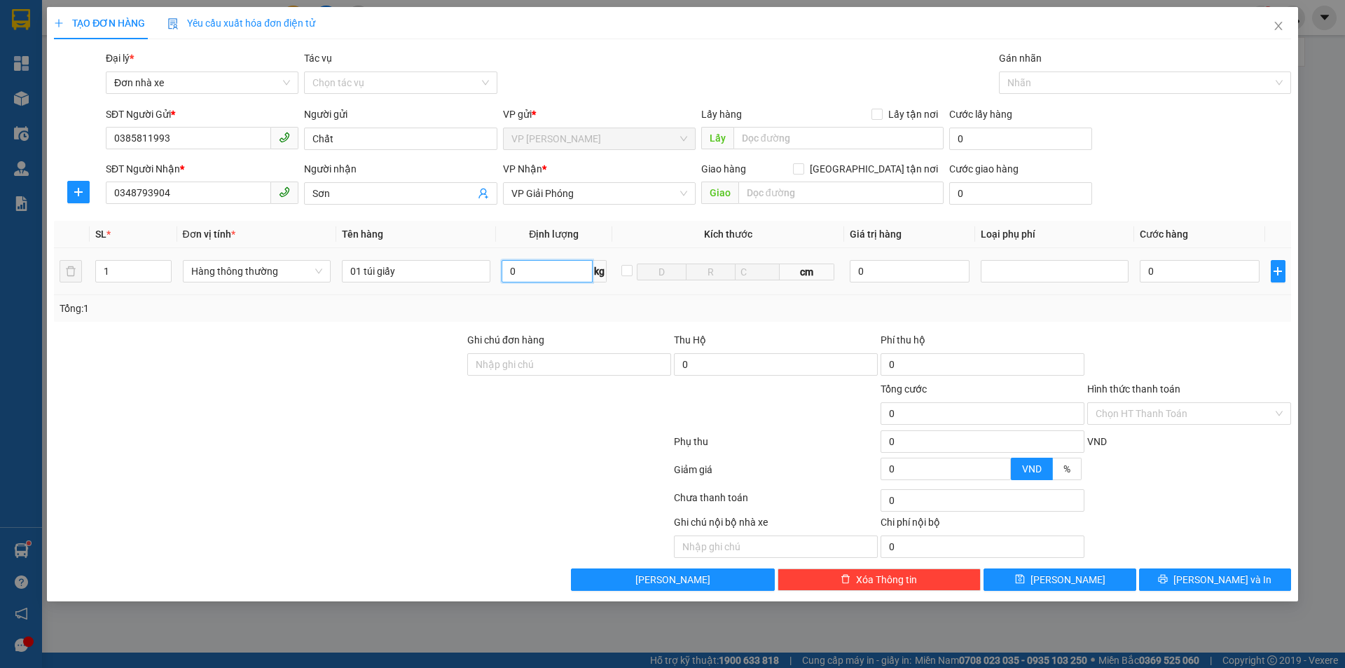
click at [514, 277] on input "0" at bounding box center [547, 271] width 91 height 22
type input "1"
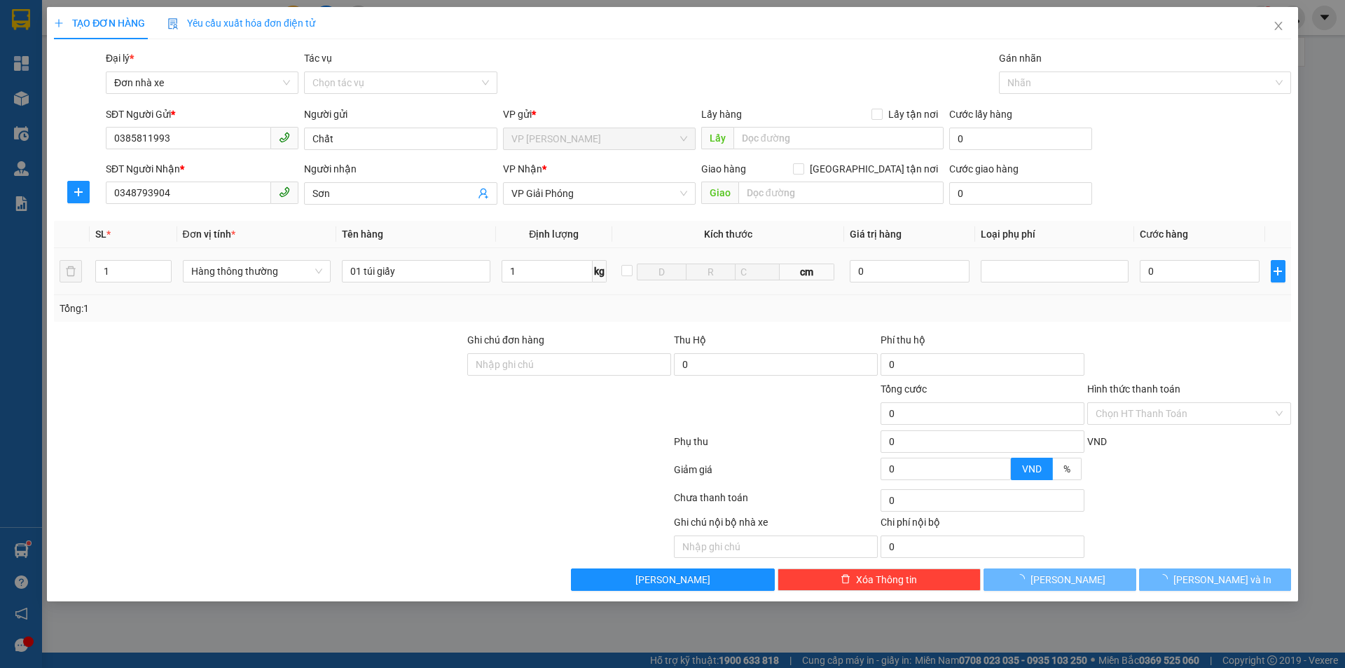
click at [1203, 258] on div "0" at bounding box center [1199, 271] width 119 height 28
type input "30.000"
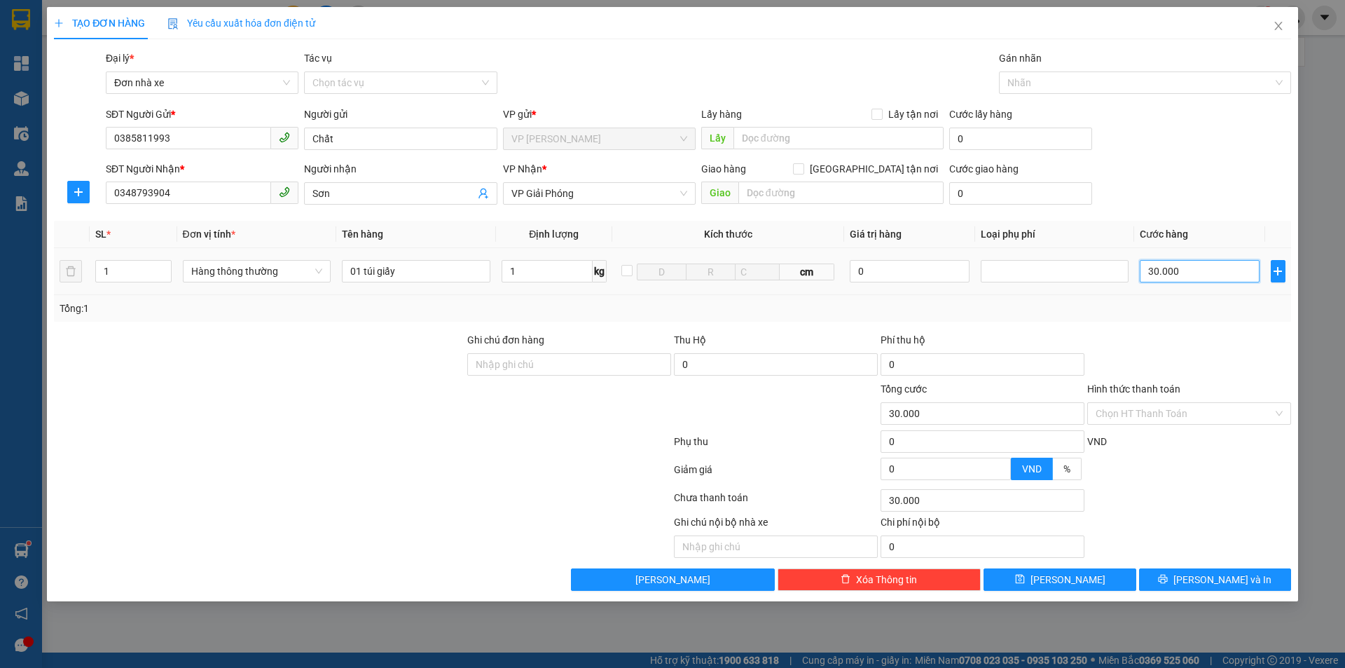
click at [1209, 279] on input "30.000" at bounding box center [1199, 271] width 119 height 22
click at [1233, 581] on span "[PERSON_NAME] và In" at bounding box center [1223, 579] width 98 height 15
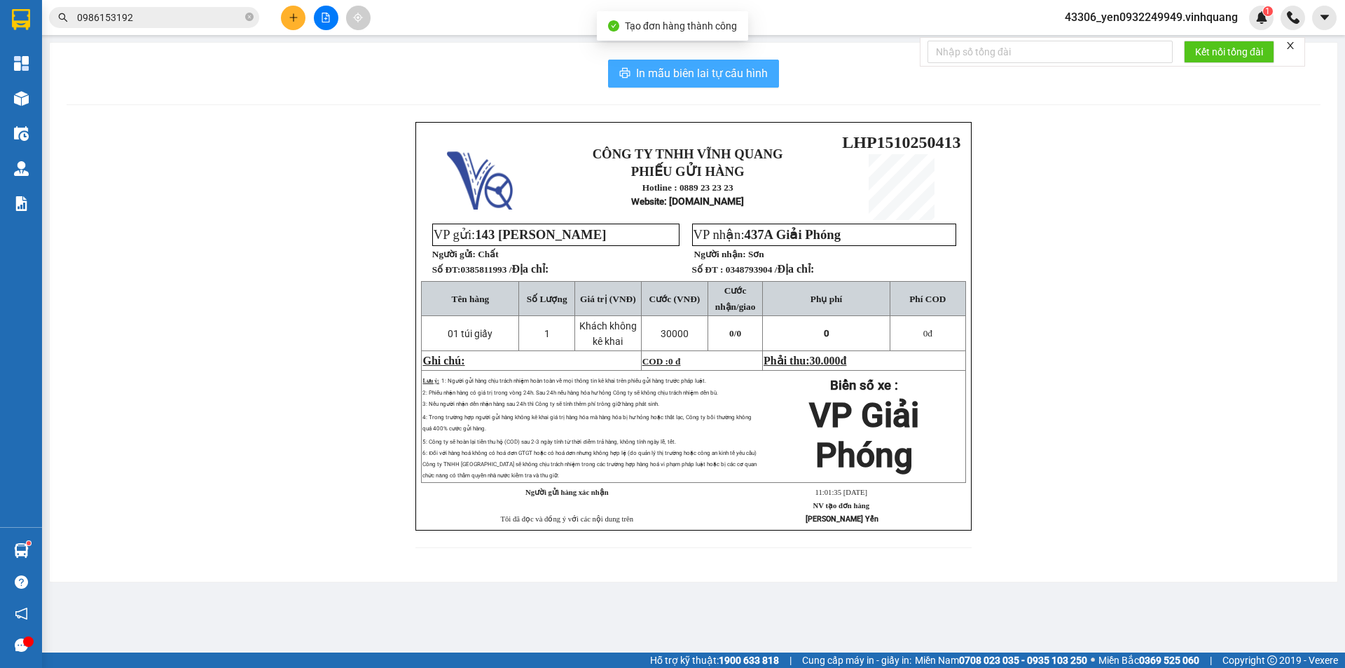
click at [714, 60] on button "In mẫu biên lai tự cấu hình" at bounding box center [693, 74] width 171 height 28
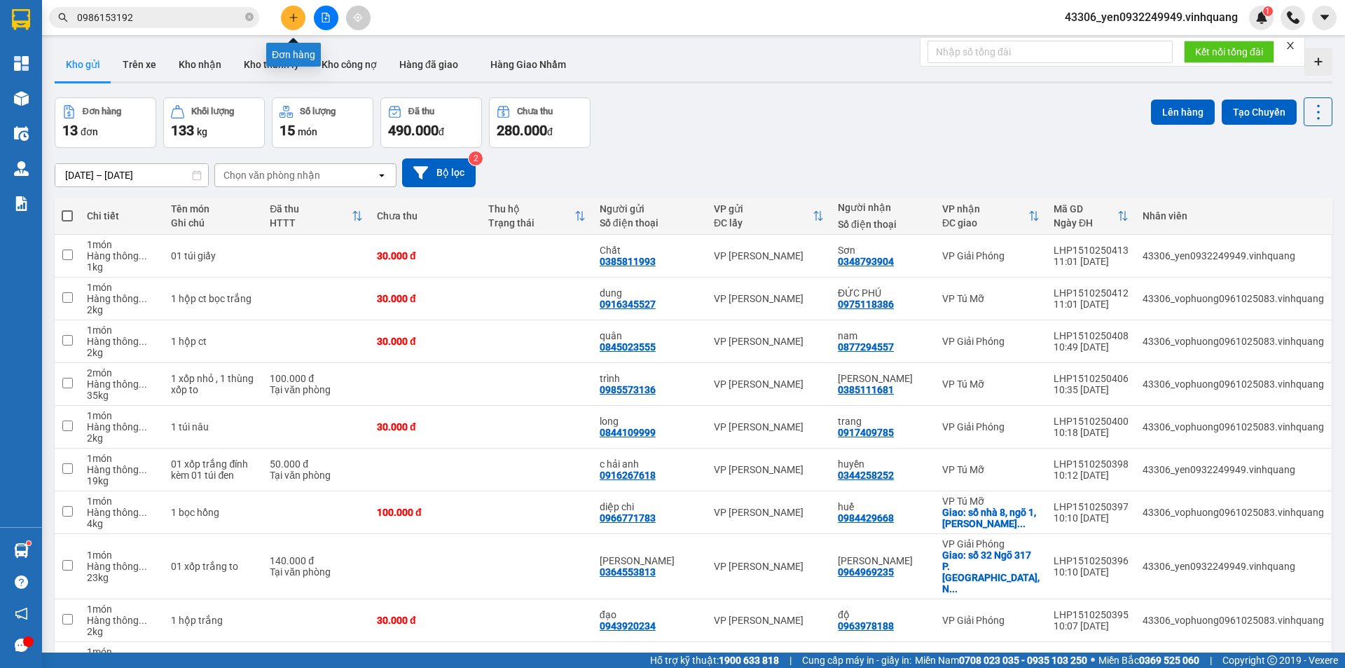
click at [293, 13] on icon "plus" at bounding box center [294, 18] width 10 height 10
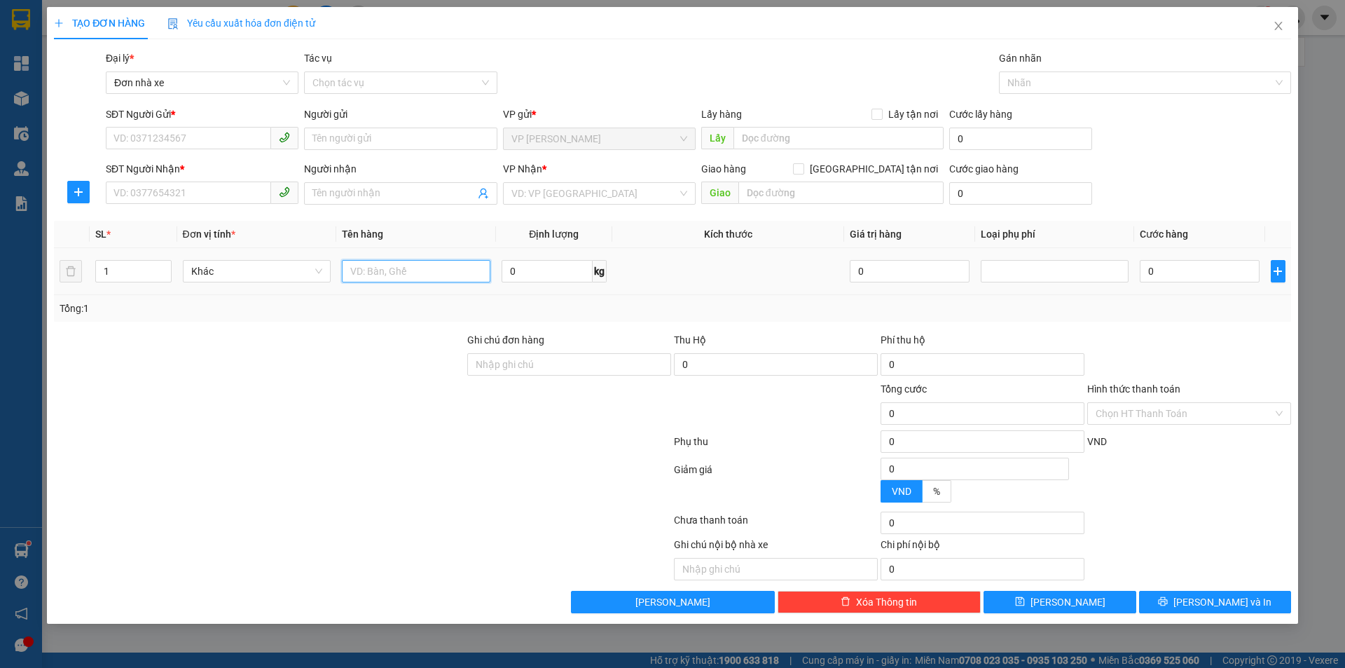
click at [391, 271] on input "text" at bounding box center [416, 271] width 149 height 22
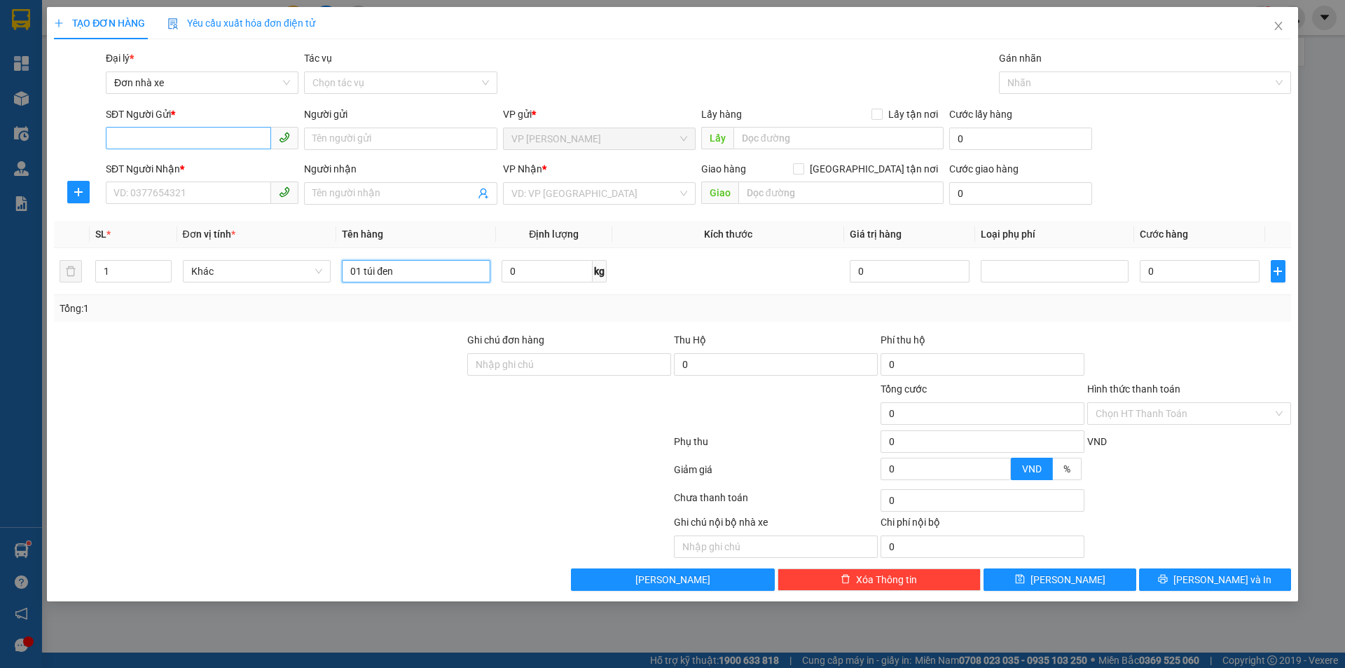
type input "01 túi đen"
click at [182, 139] on input "SĐT Người Gửi *" at bounding box center [188, 138] width 165 height 22
type input "0984110248"
click at [176, 166] on div "0984110248 - [PERSON_NAME]" at bounding box center [202, 166] width 176 height 15
type input "[PERSON_NAME]"
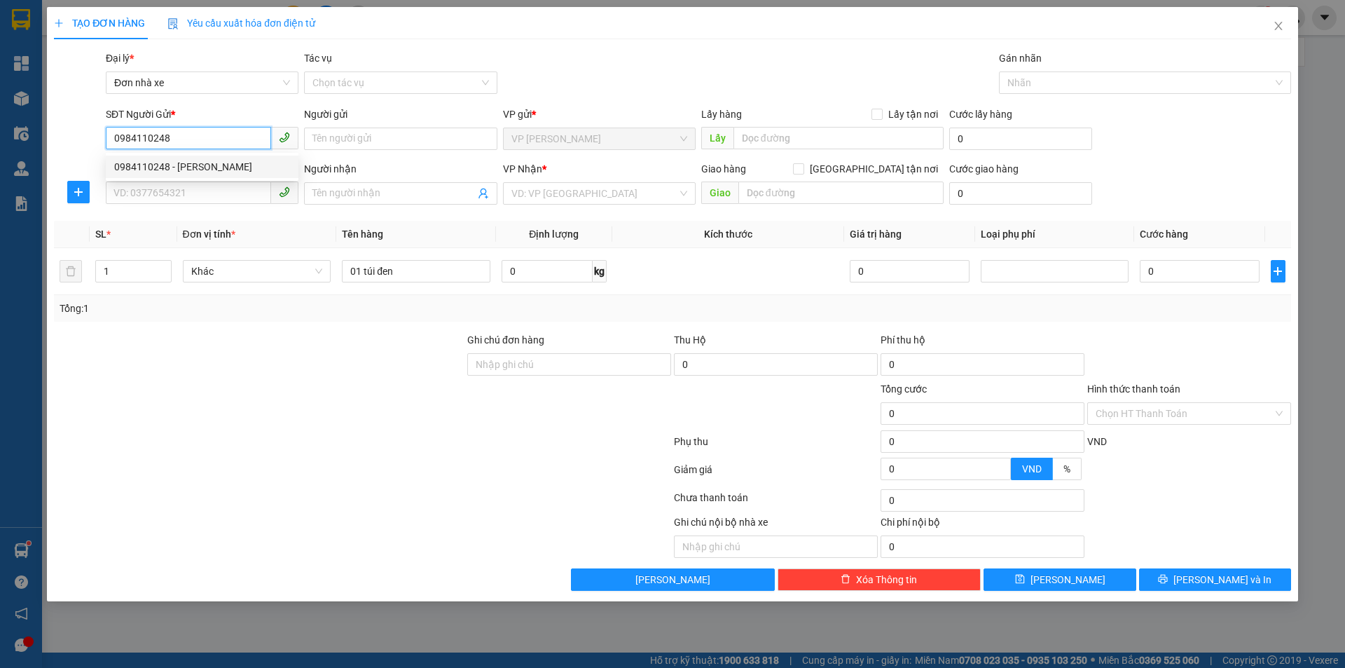
type input "0984110248"
type input "[PERSON_NAME]"
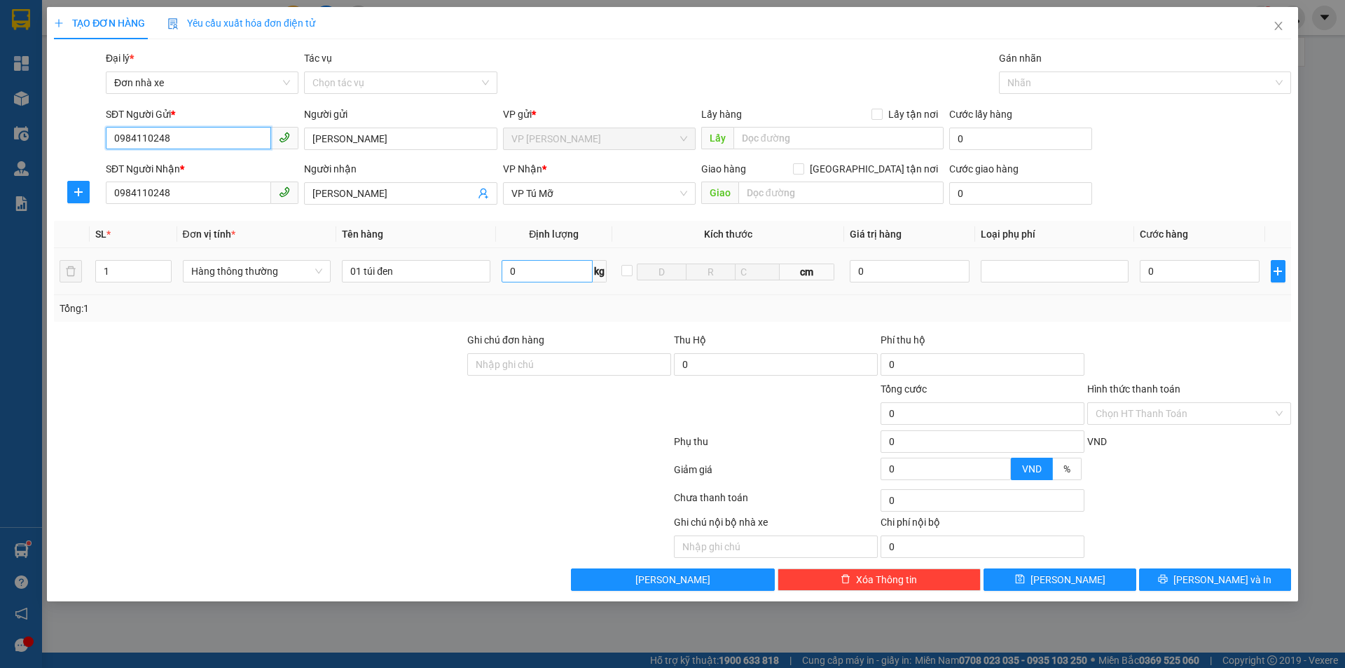
type input "0984110248"
click at [533, 273] on input "0" at bounding box center [547, 271] width 91 height 22
type input "1"
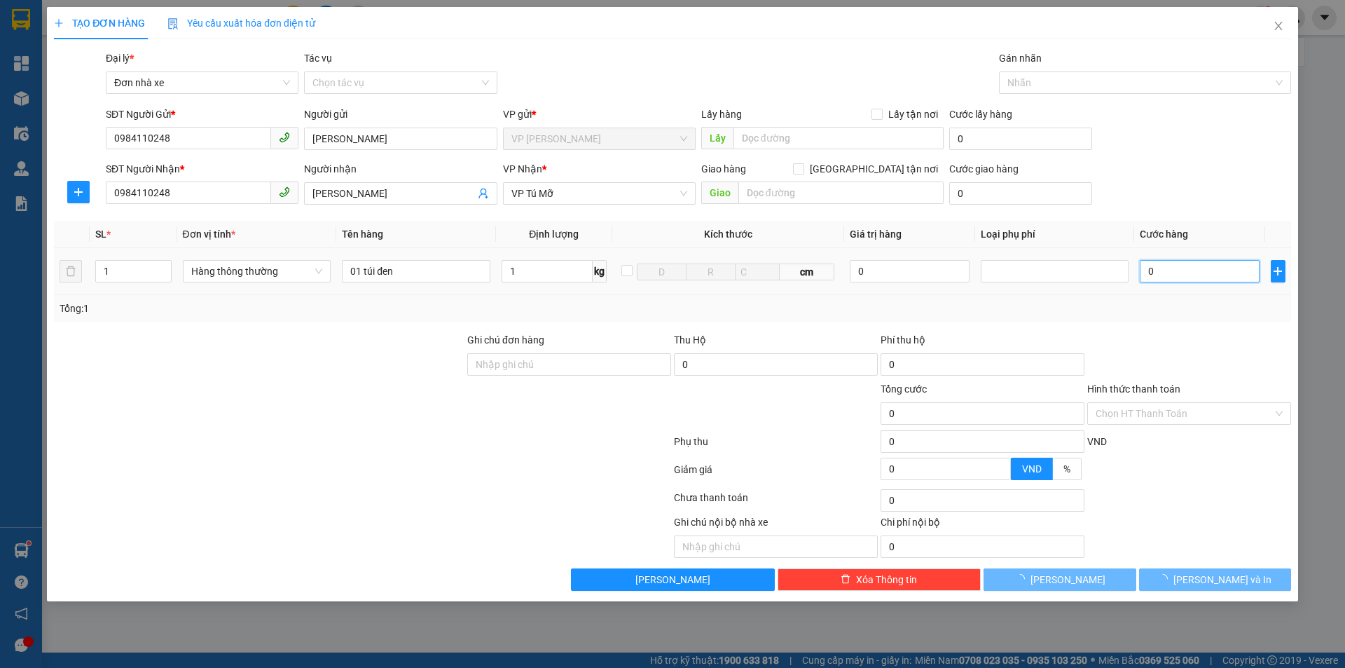
click at [1187, 278] on input "0" at bounding box center [1199, 271] width 119 height 22
type input "30.000"
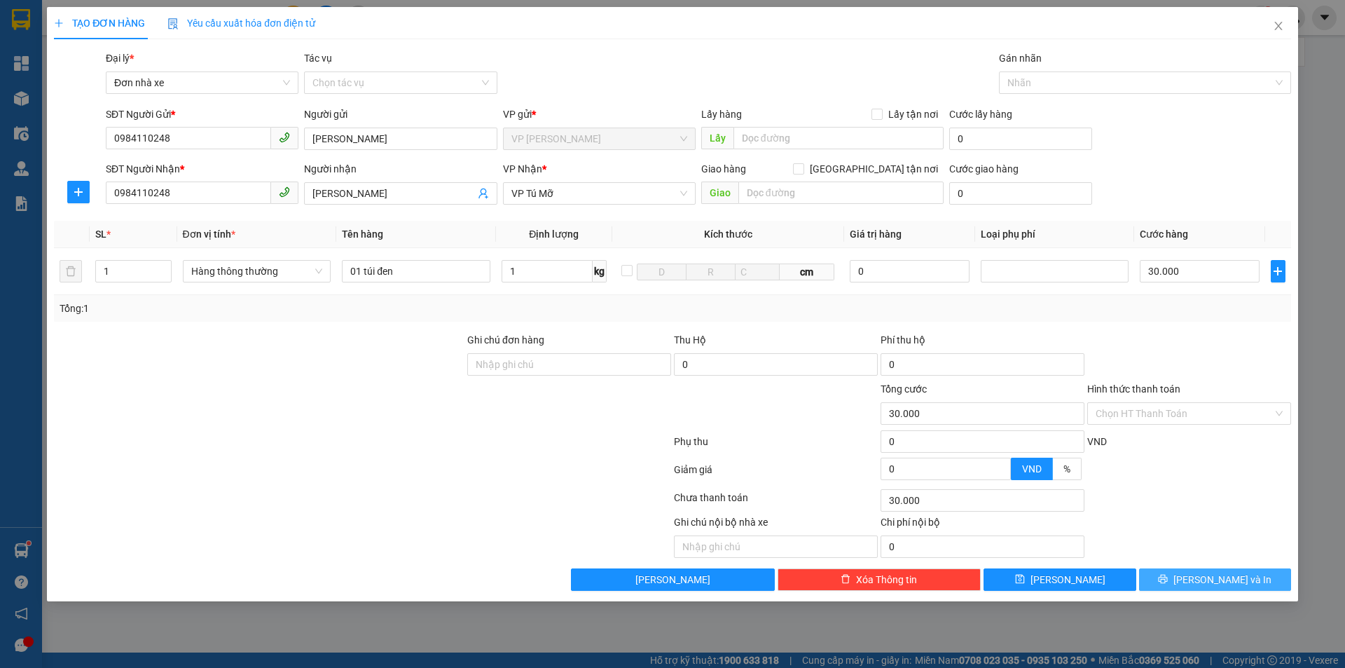
click at [1226, 579] on span "[PERSON_NAME] và In" at bounding box center [1223, 579] width 98 height 15
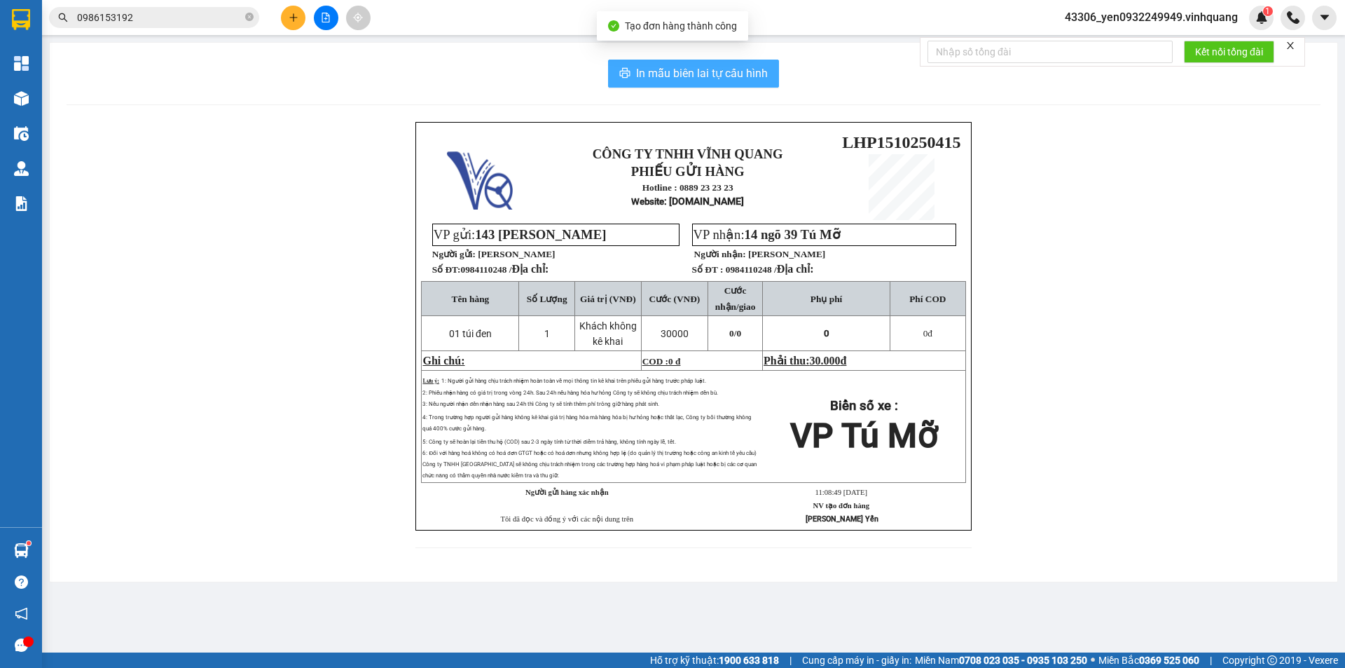
click at [681, 73] on span "In mẫu biên lai tự cấu hình" at bounding box center [702, 73] width 132 height 18
